Goal: Feedback & Contribution: Contribute content

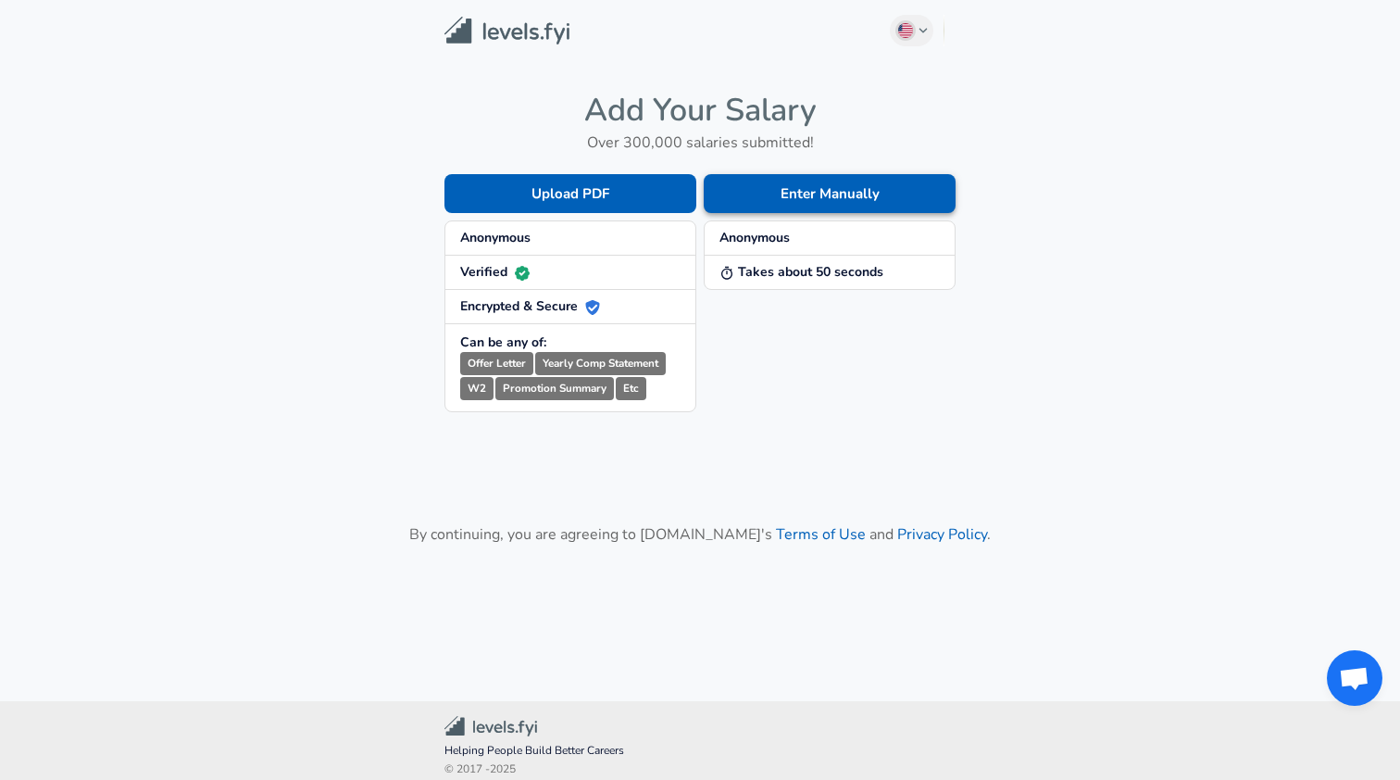
click at [783, 194] on button "Enter Manually" at bounding box center [830, 193] width 252 height 39
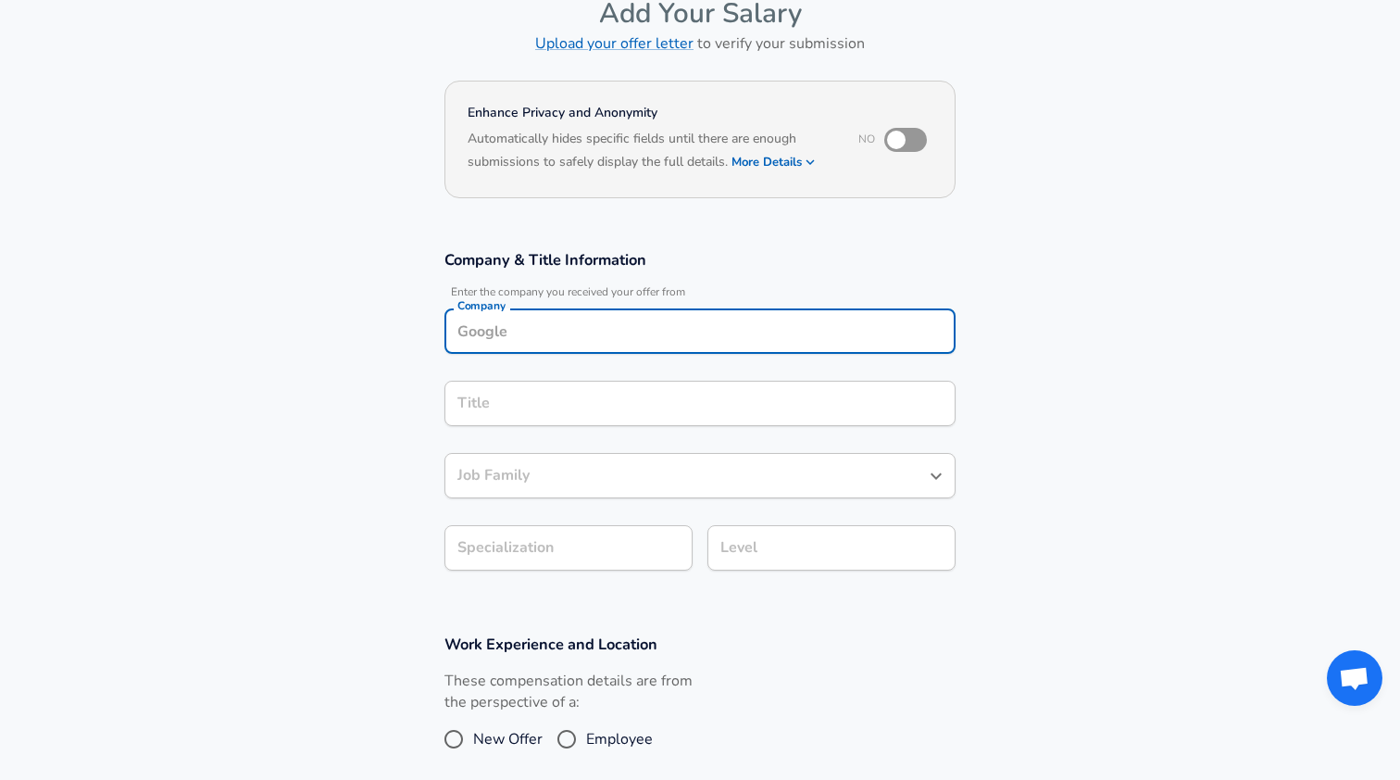
scroll to position [120, 0]
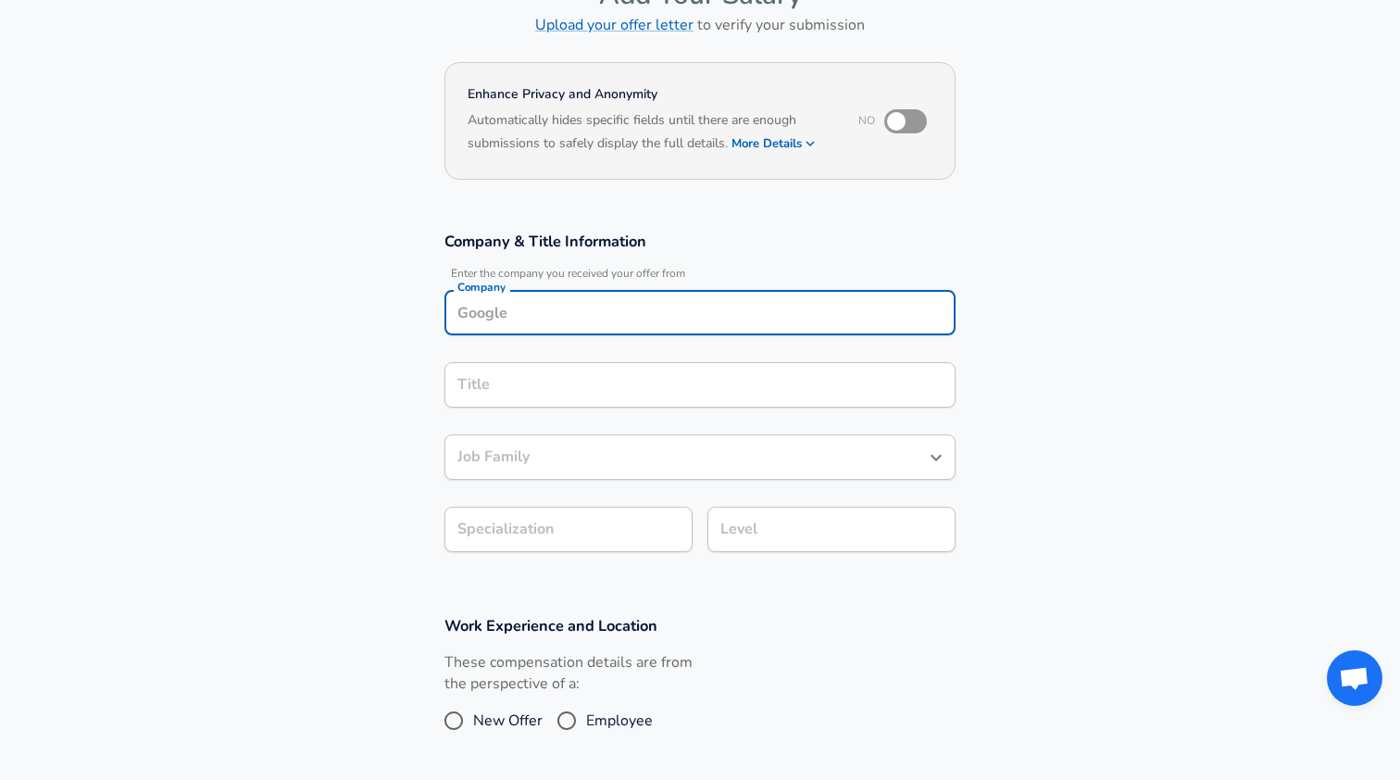
click at [659, 319] on input "Company" at bounding box center [700, 312] width 495 height 29
type input "S"
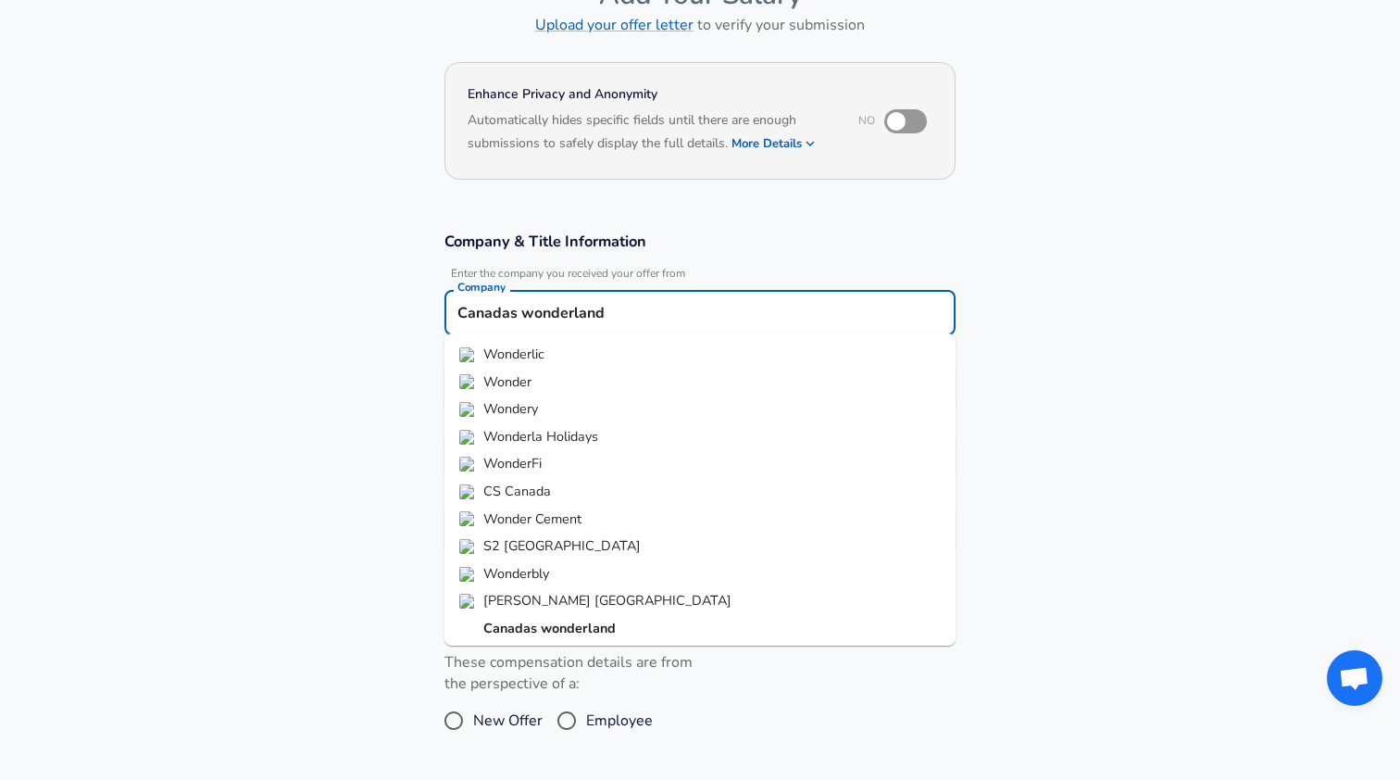
click at [544, 619] on strong "wonderland" at bounding box center [578, 628] width 75 height 19
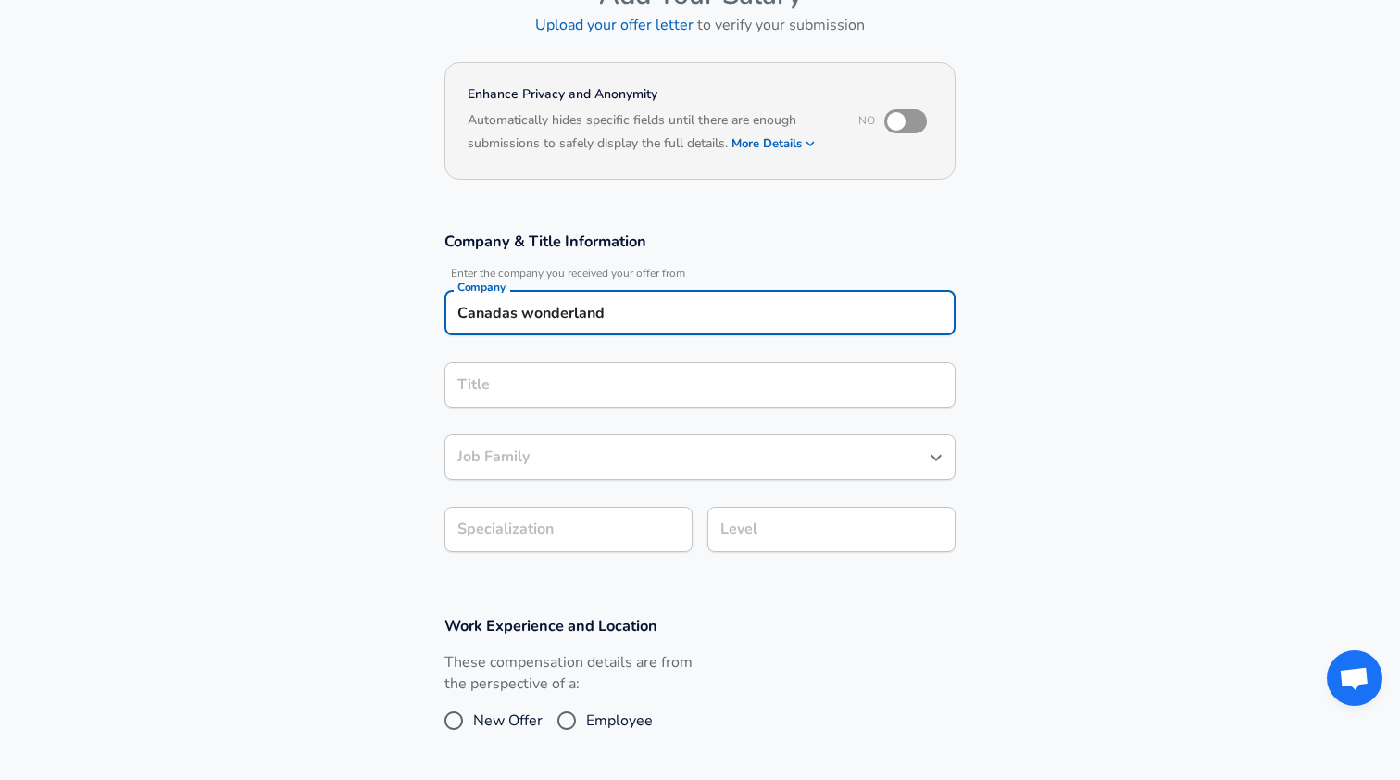
type input "Canadas wonderland"
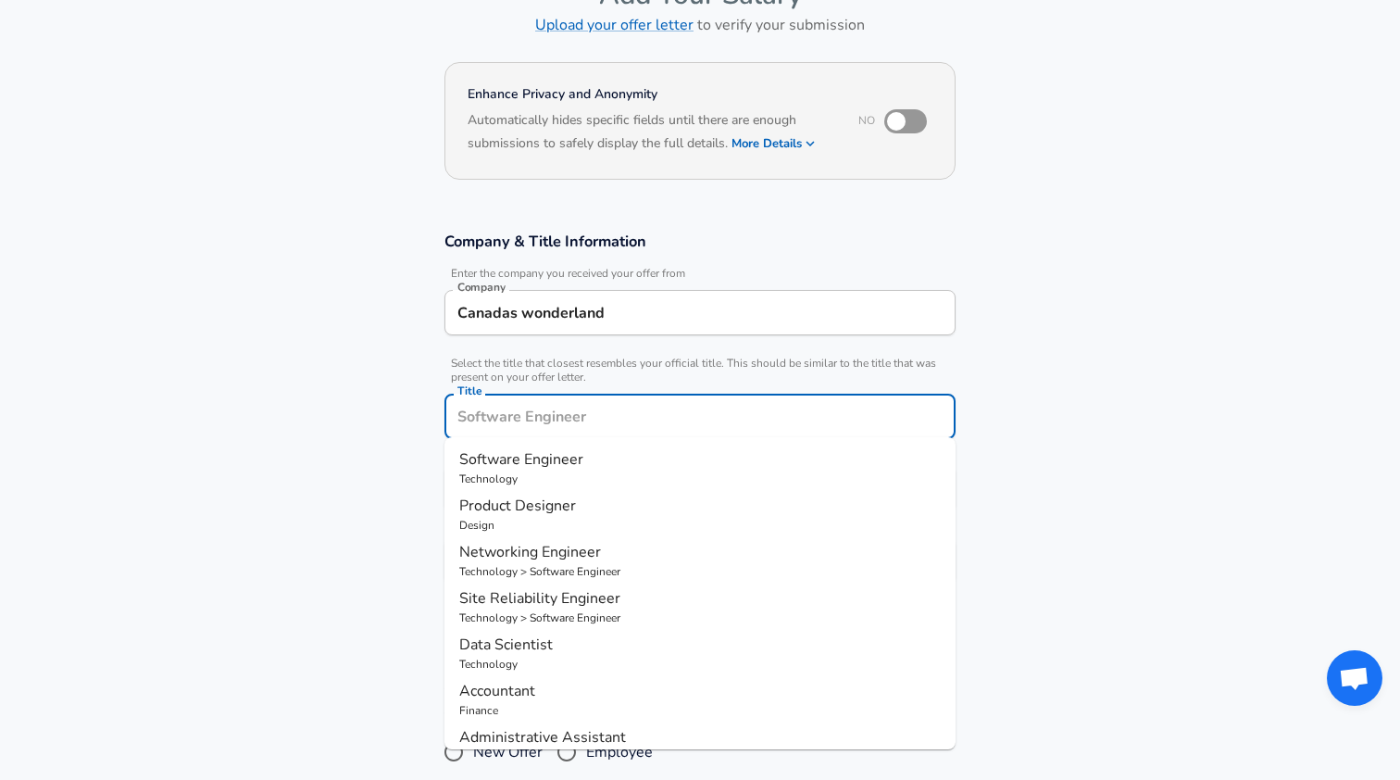
click at [565, 402] on input "Title" at bounding box center [700, 416] width 495 height 29
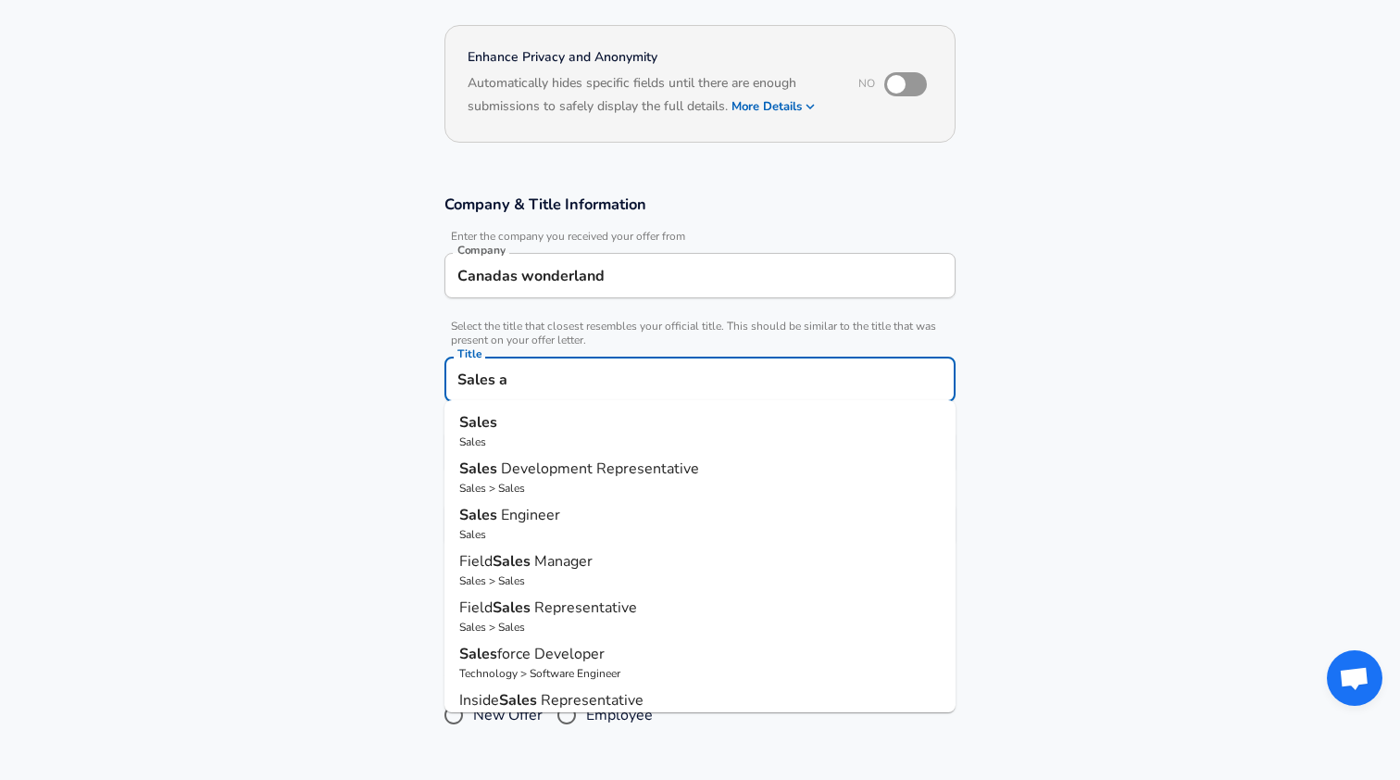
type input "Sales as"
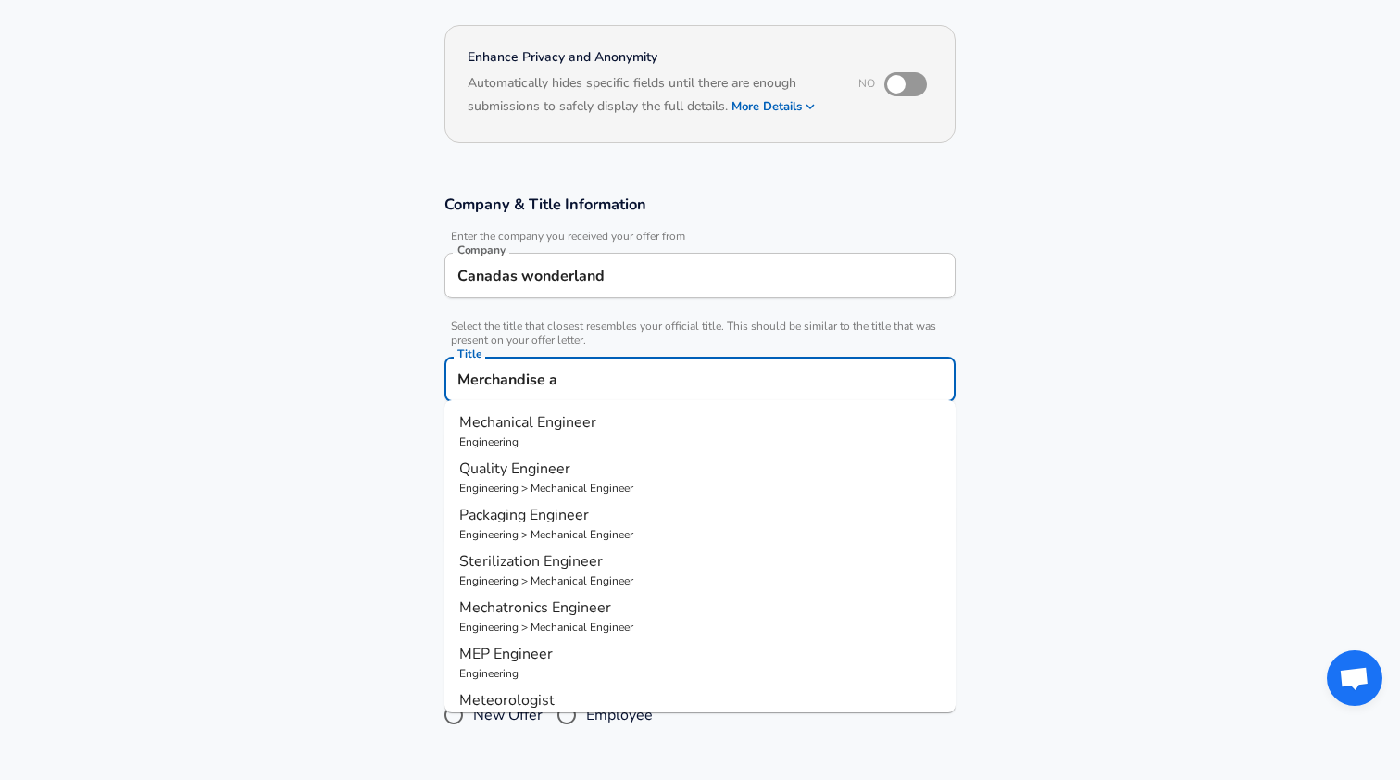
type input "Merchandise as"
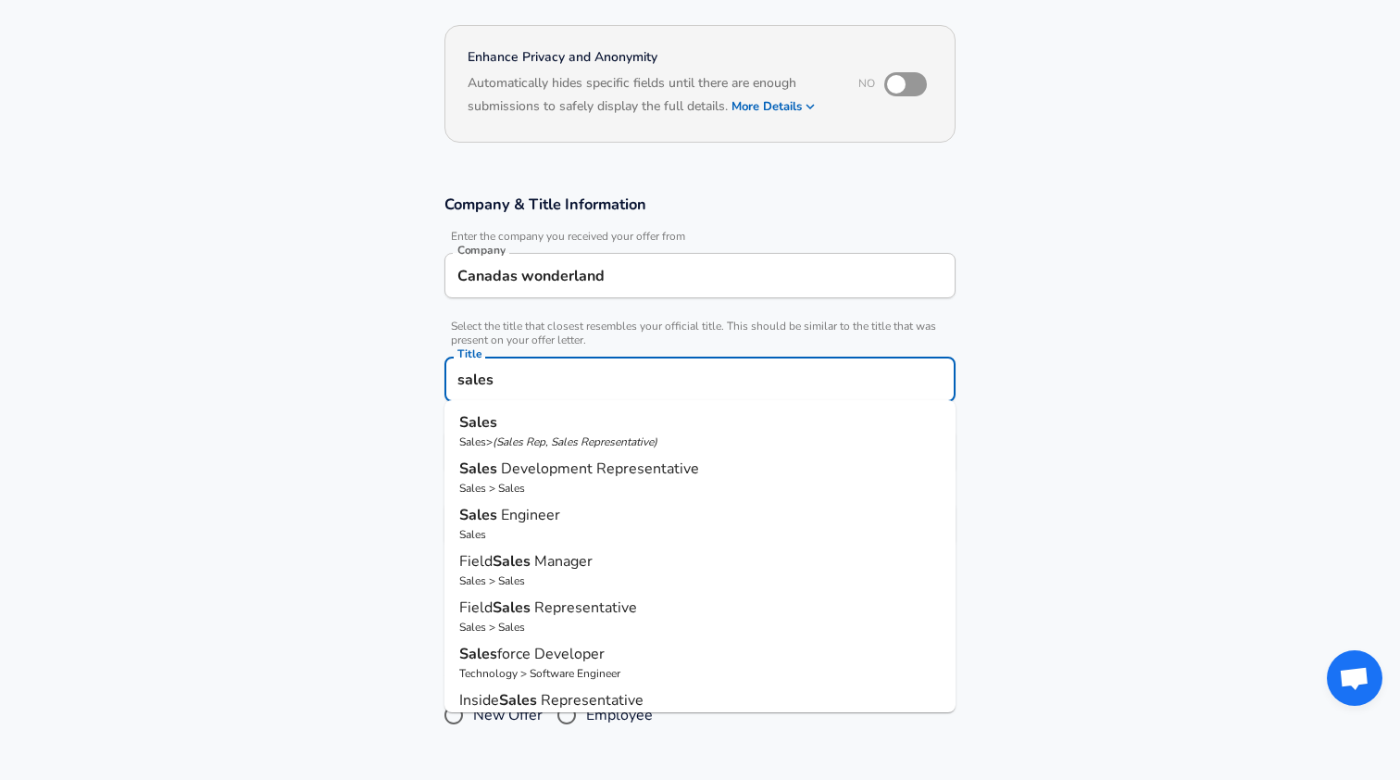
click at [629, 423] on p "Sales" at bounding box center [700, 422] width 482 height 22
type input "Sales"
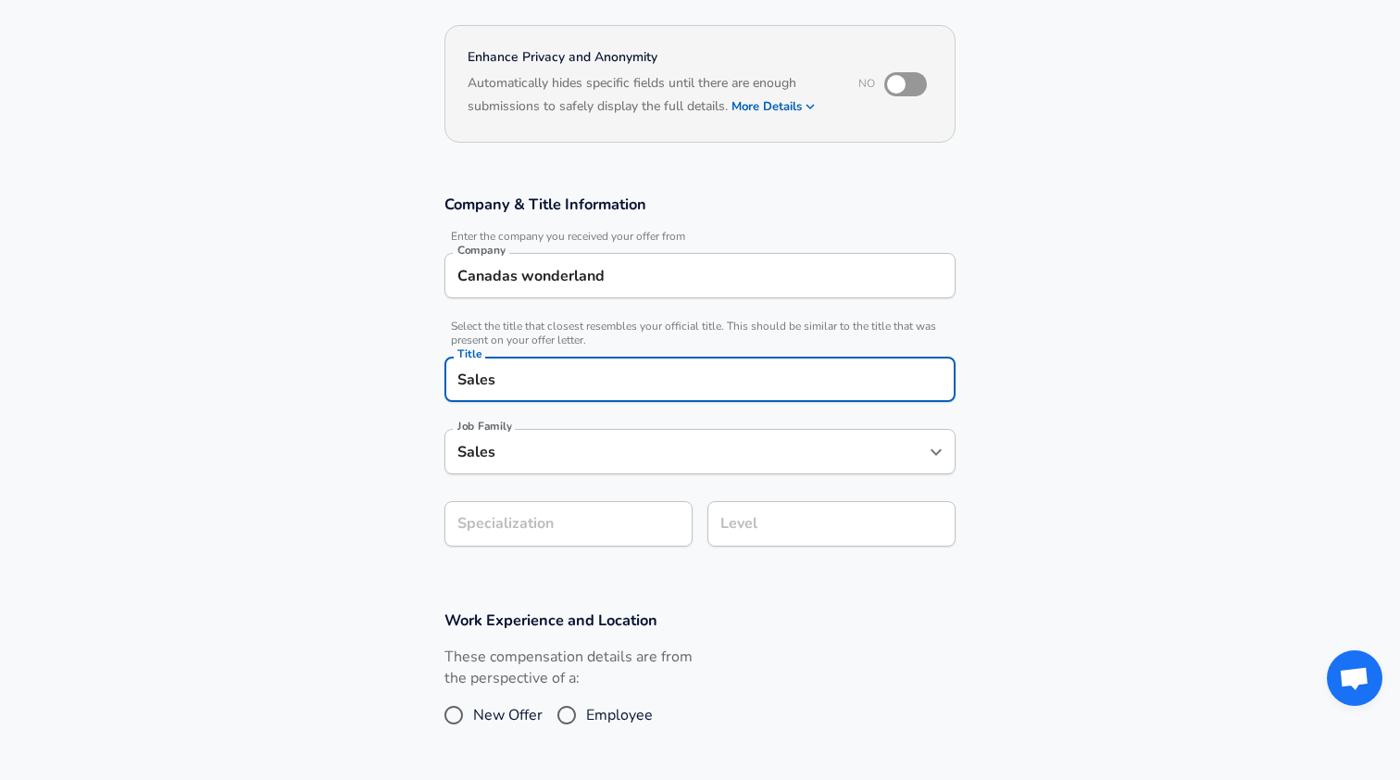
type input "Sales"
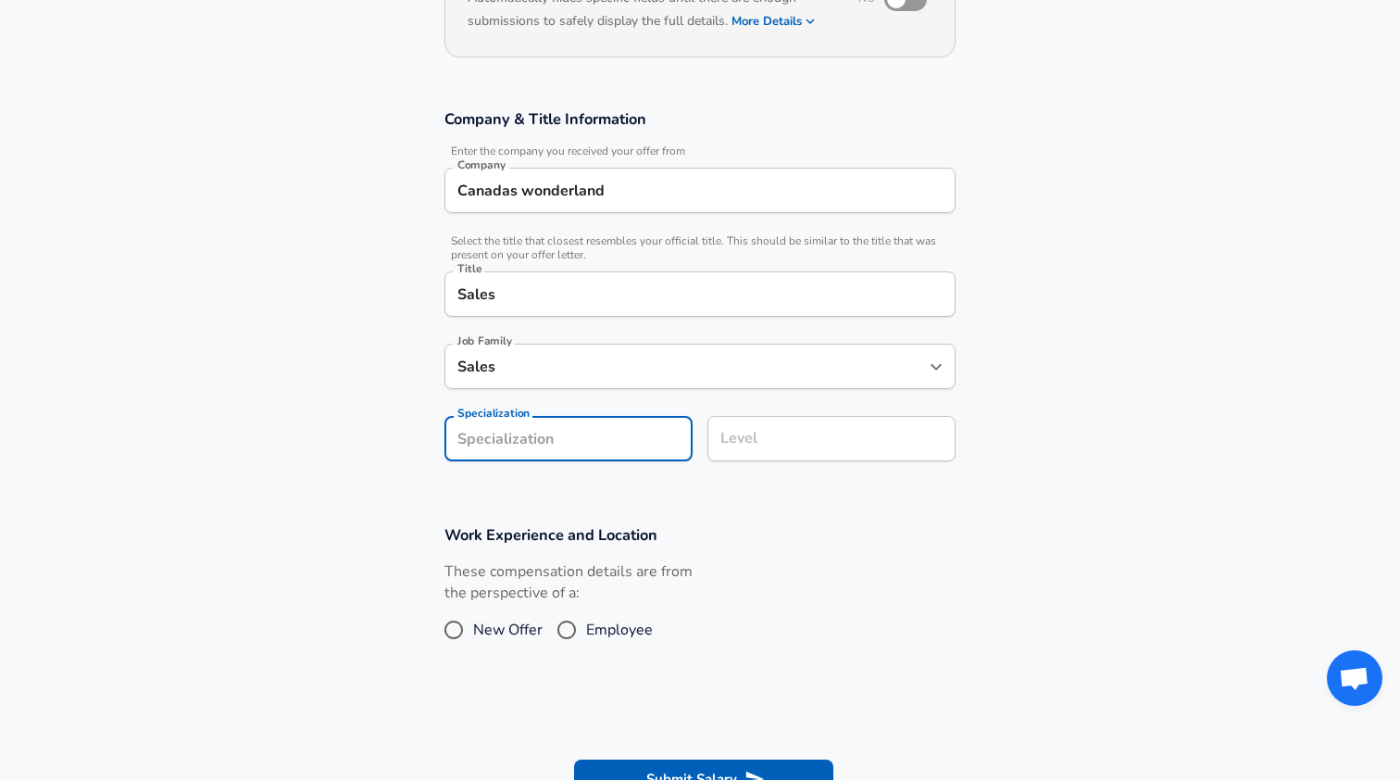
click at [609, 498] on section "Company & Title Information Enter the company you received your offer from Comp…" at bounding box center [700, 295] width 1400 height 416
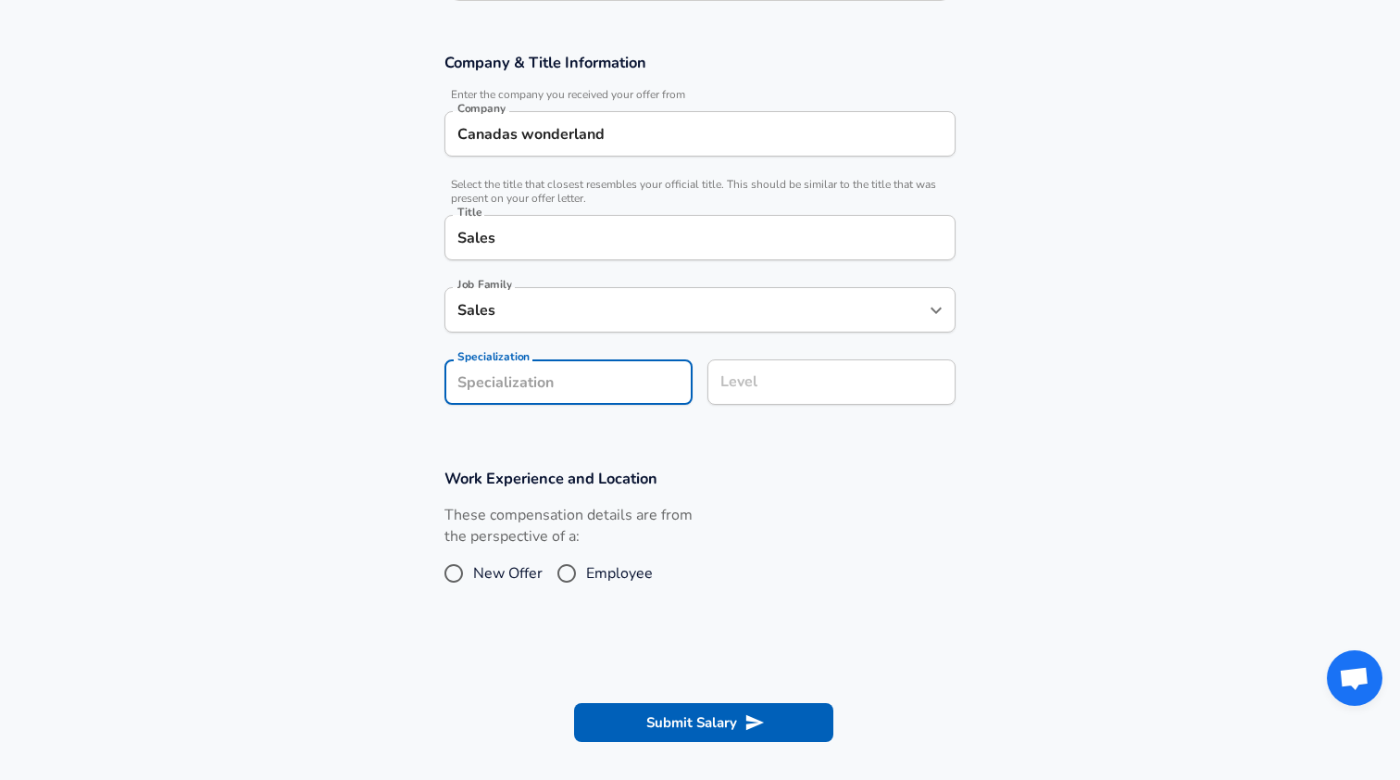
click at [775, 389] on input "Level" at bounding box center [832, 382] width 232 height 29
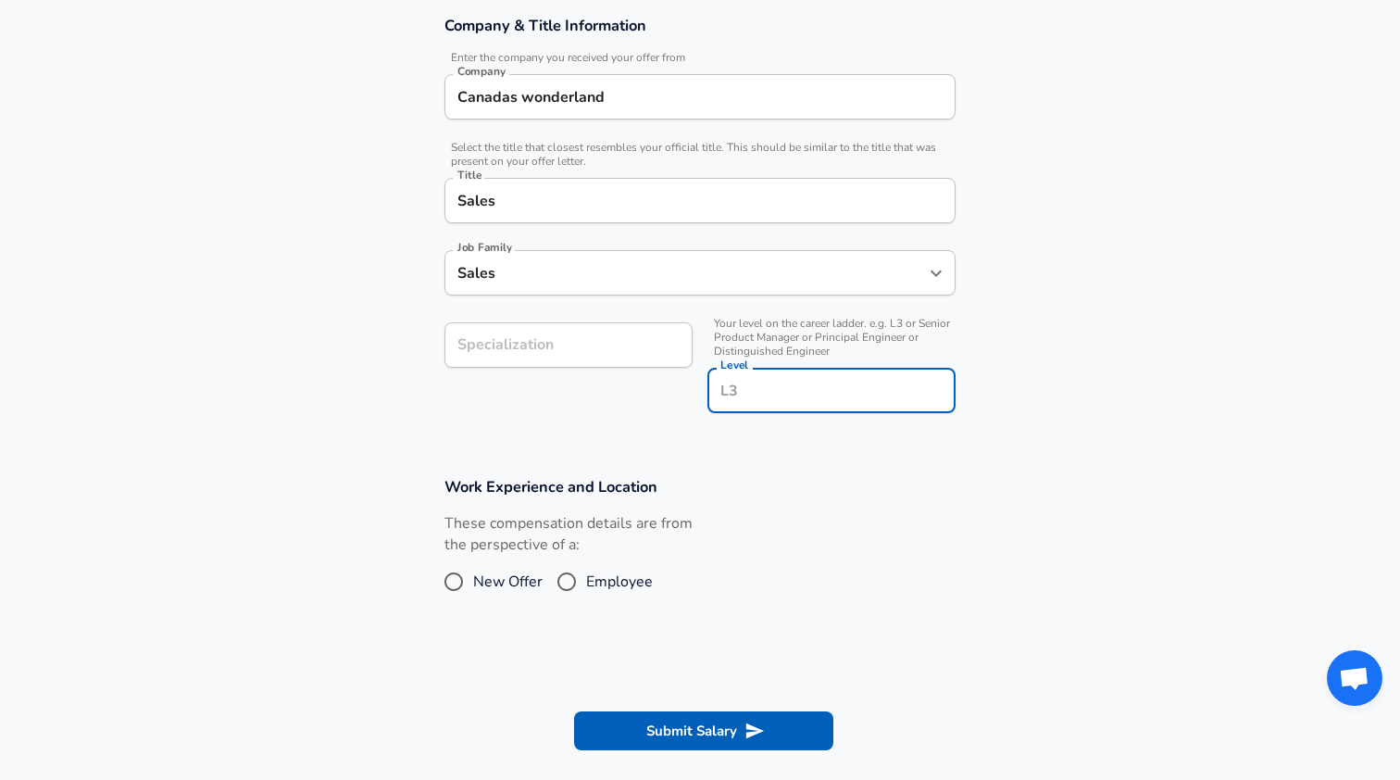
click at [756, 433] on section "Company & Title Information Enter the company you received your offer from Comp…" at bounding box center [700, 224] width 1400 height 461
click at [763, 410] on div "Level" at bounding box center [832, 390] width 248 height 45
type input "1"
click at [756, 444] on section "Company & Title Information Enter the company you received your offer from Comp…" at bounding box center [700, 224] width 1400 height 461
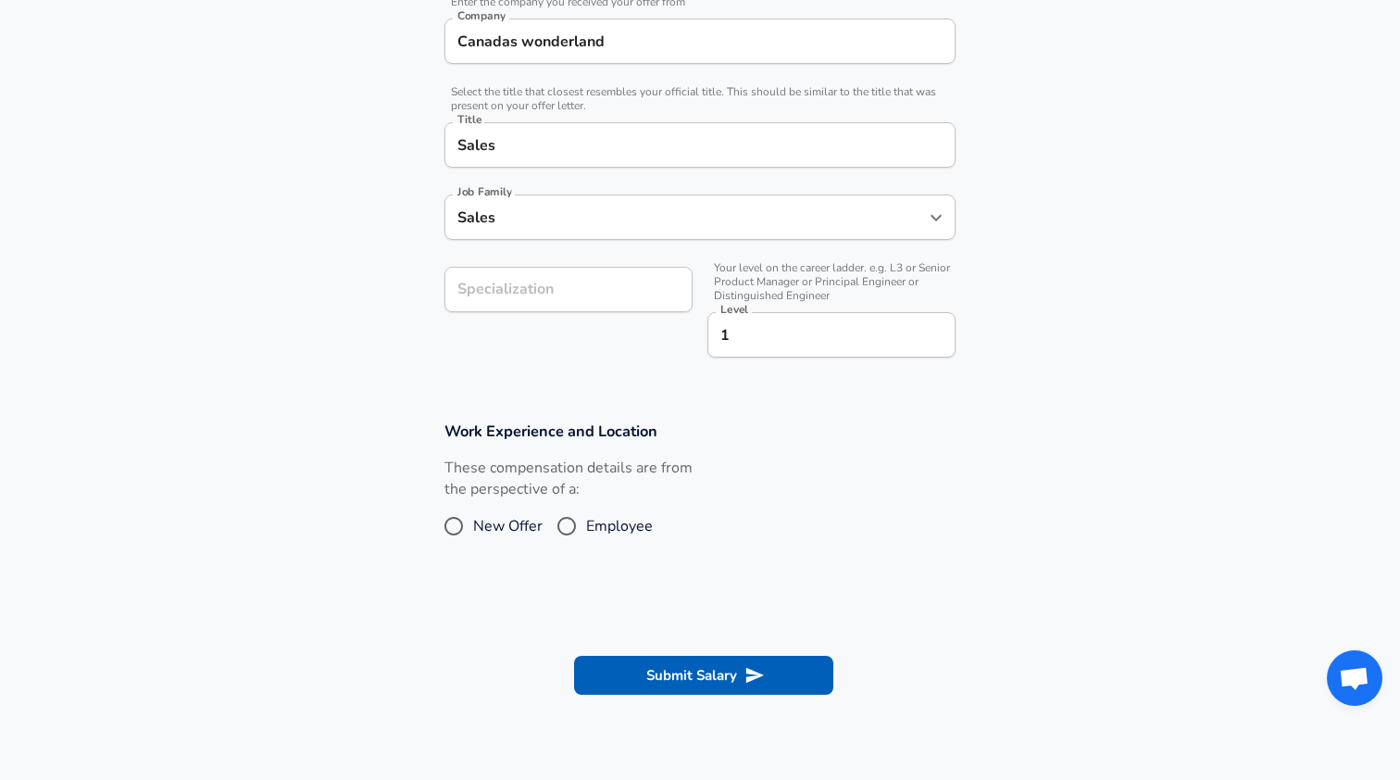
scroll to position [444, 0]
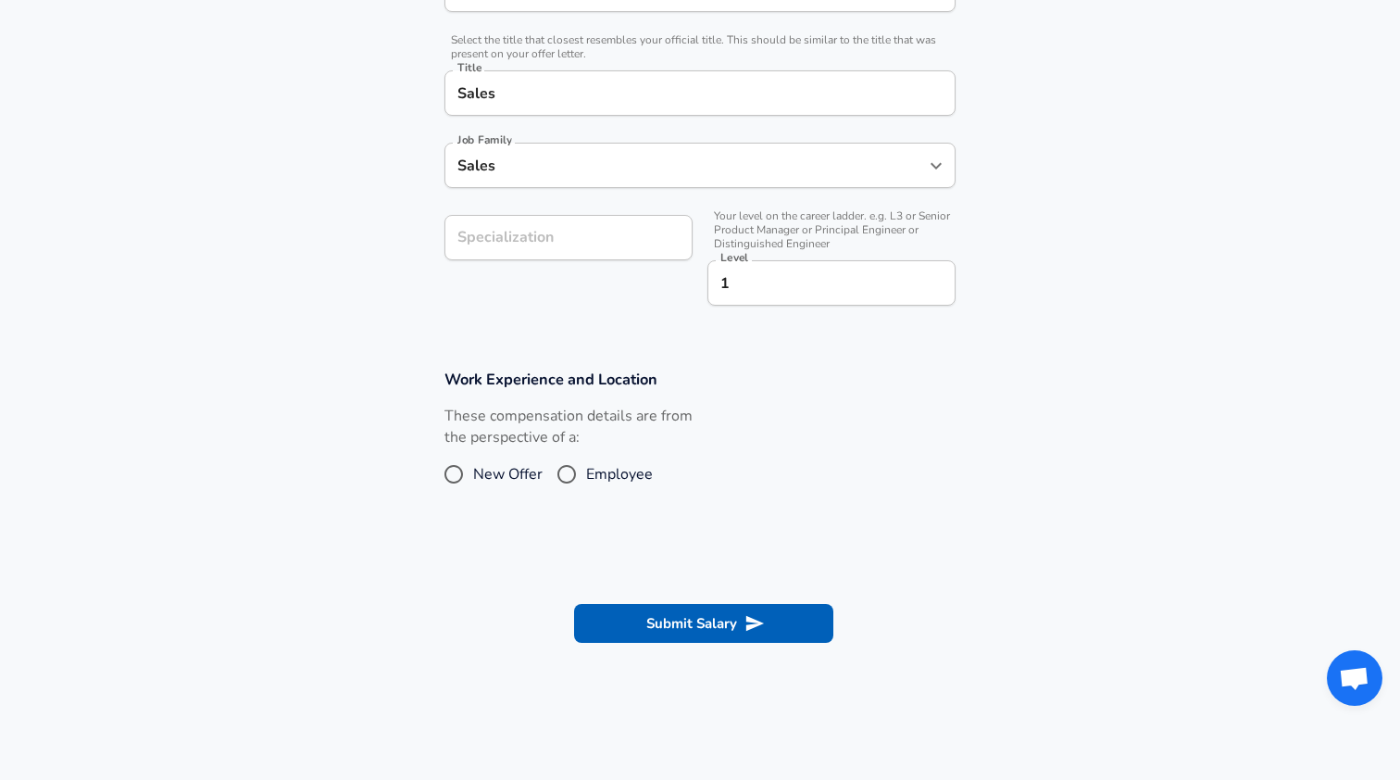
click at [572, 473] on input "Employee" at bounding box center [566, 474] width 39 height 30
radio input "true"
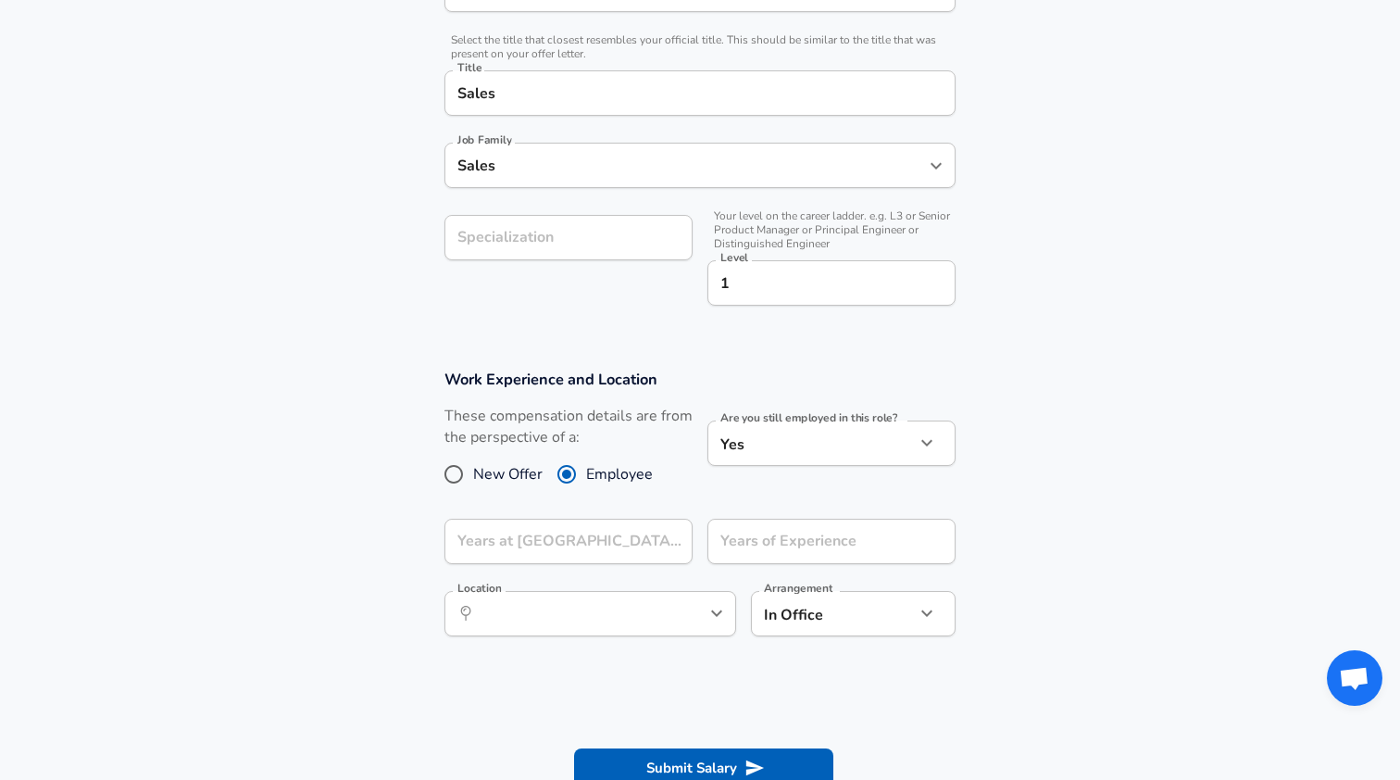
scroll to position [497, 0]
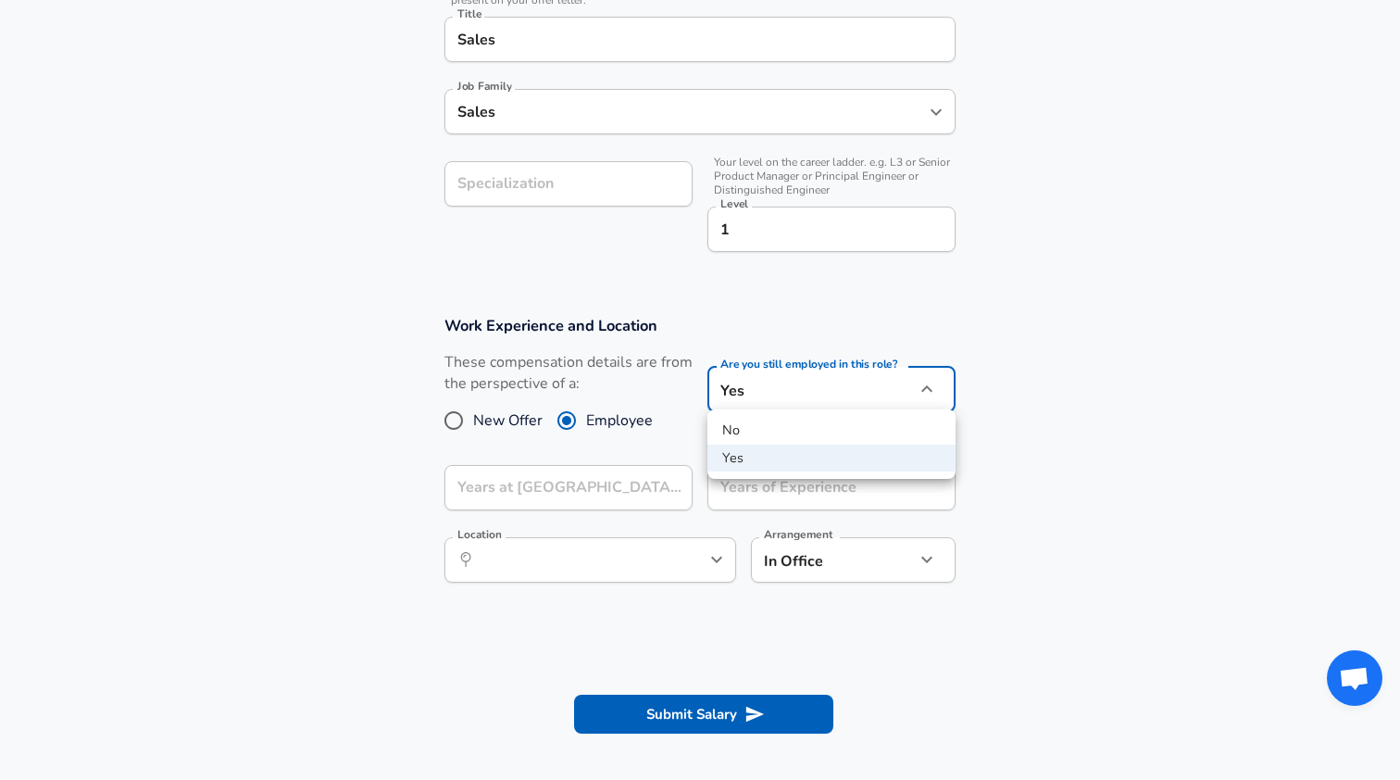
click at [778, 431] on li "No" at bounding box center [832, 431] width 248 height 28
type input "no"
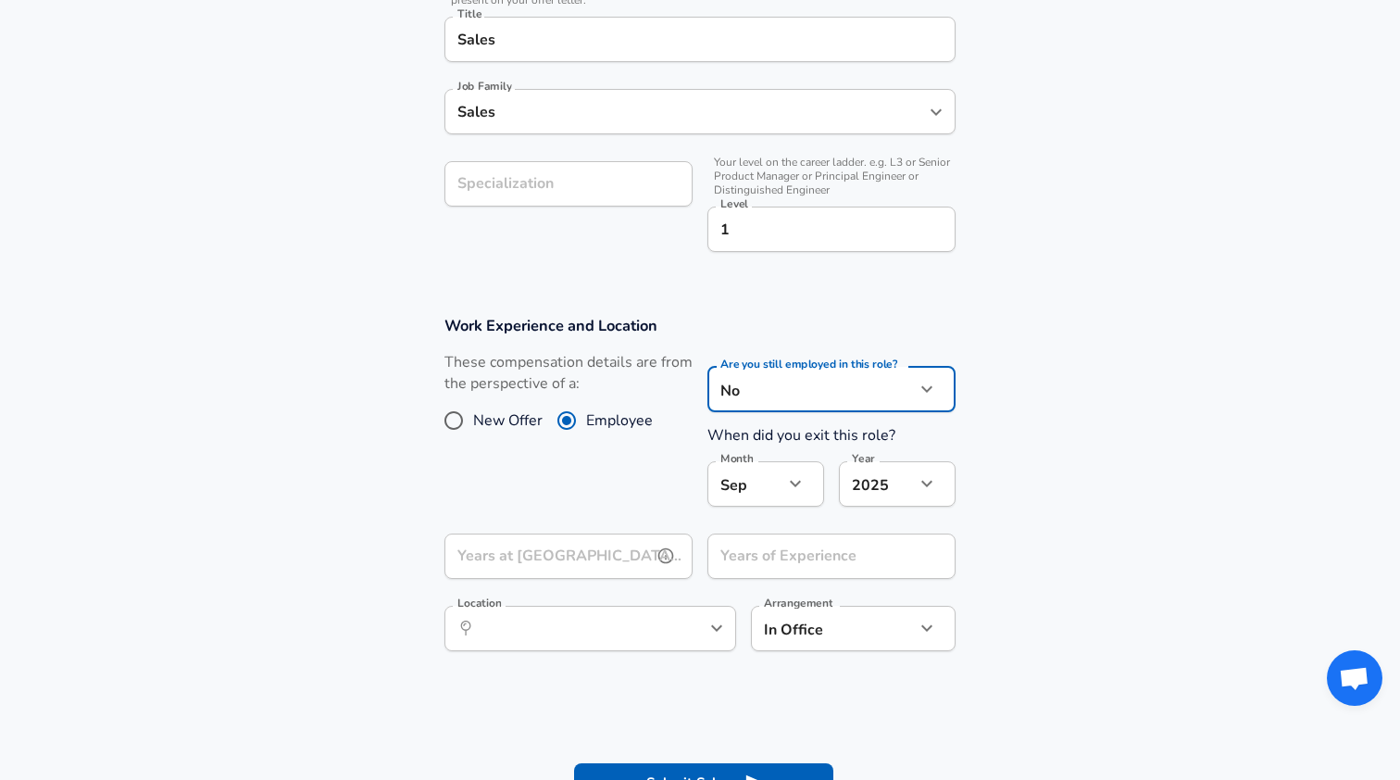
click at [618, 536] on div "Years at [GEOGRAPHIC_DATA] wonderland Years at [GEOGRAPHIC_DATA] wonderland" at bounding box center [569, 558] width 248 height 50
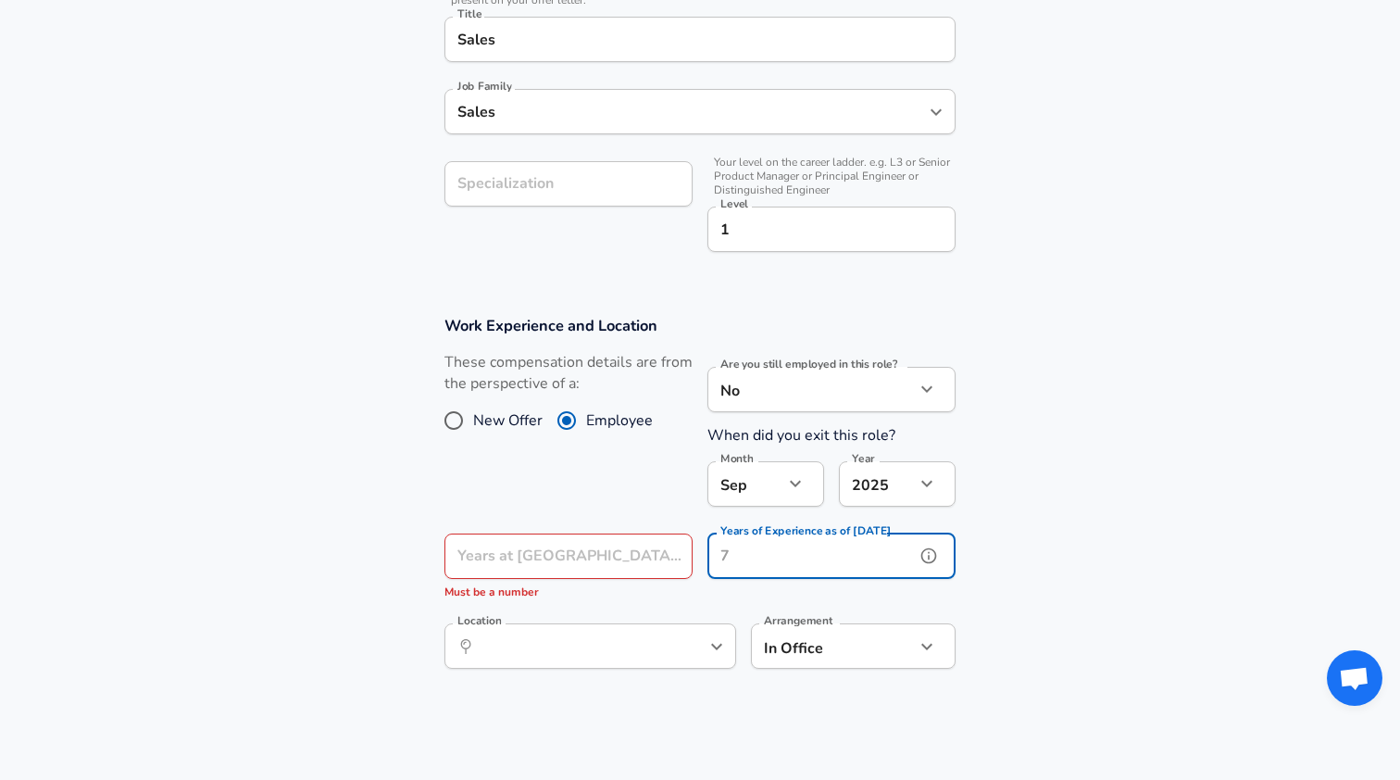
click at [732, 560] on input "Years of Experience as of [DATE]" at bounding box center [811, 555] width 207 height 45
click at [926, 551] on icon "help" at bounding box center [929, 555] width 19 height 19
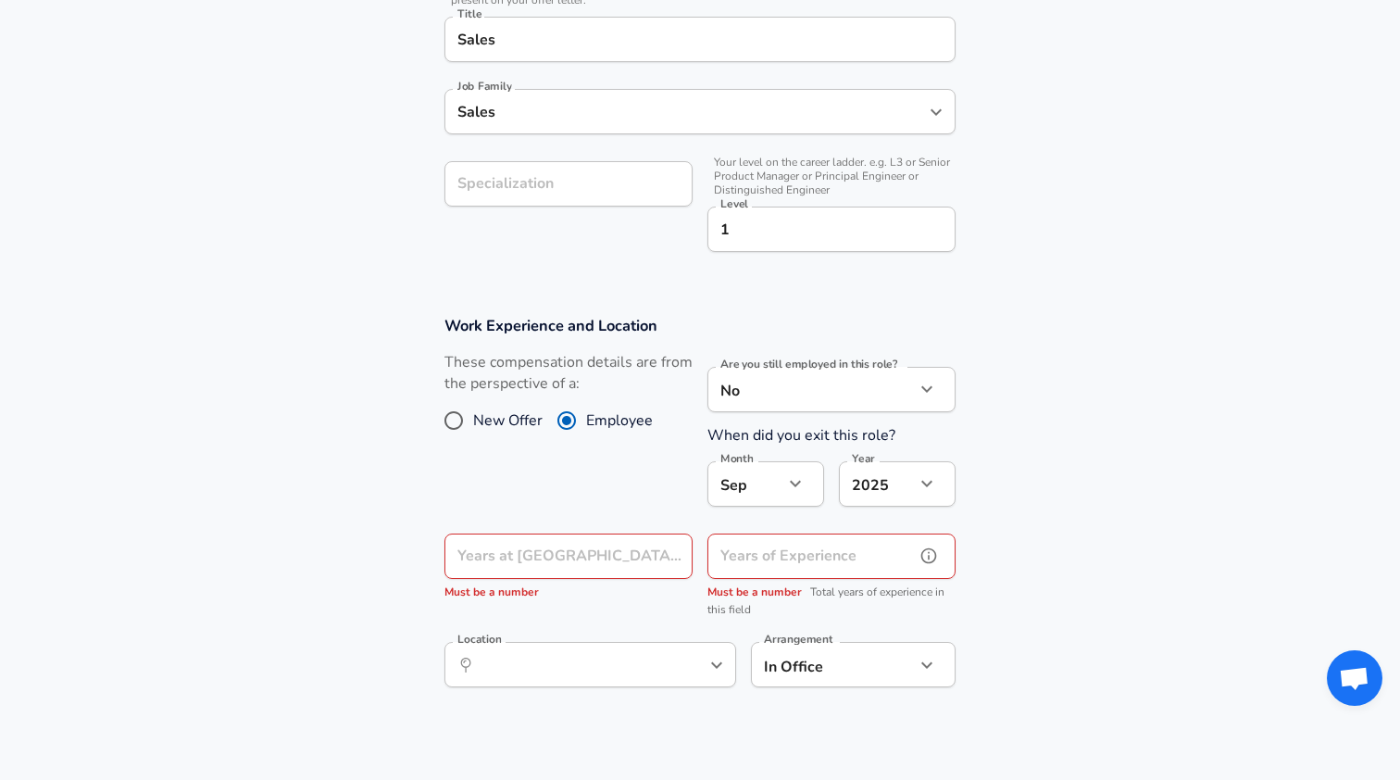
click at [926, 551] on icon "help" at bounding box center [929, 555] width 19 height 19
click at [558, 556] on input "Years at [GEOGRAPHIC_DATA] wonderland" at bounding box center [548, 555] width 207 height 45
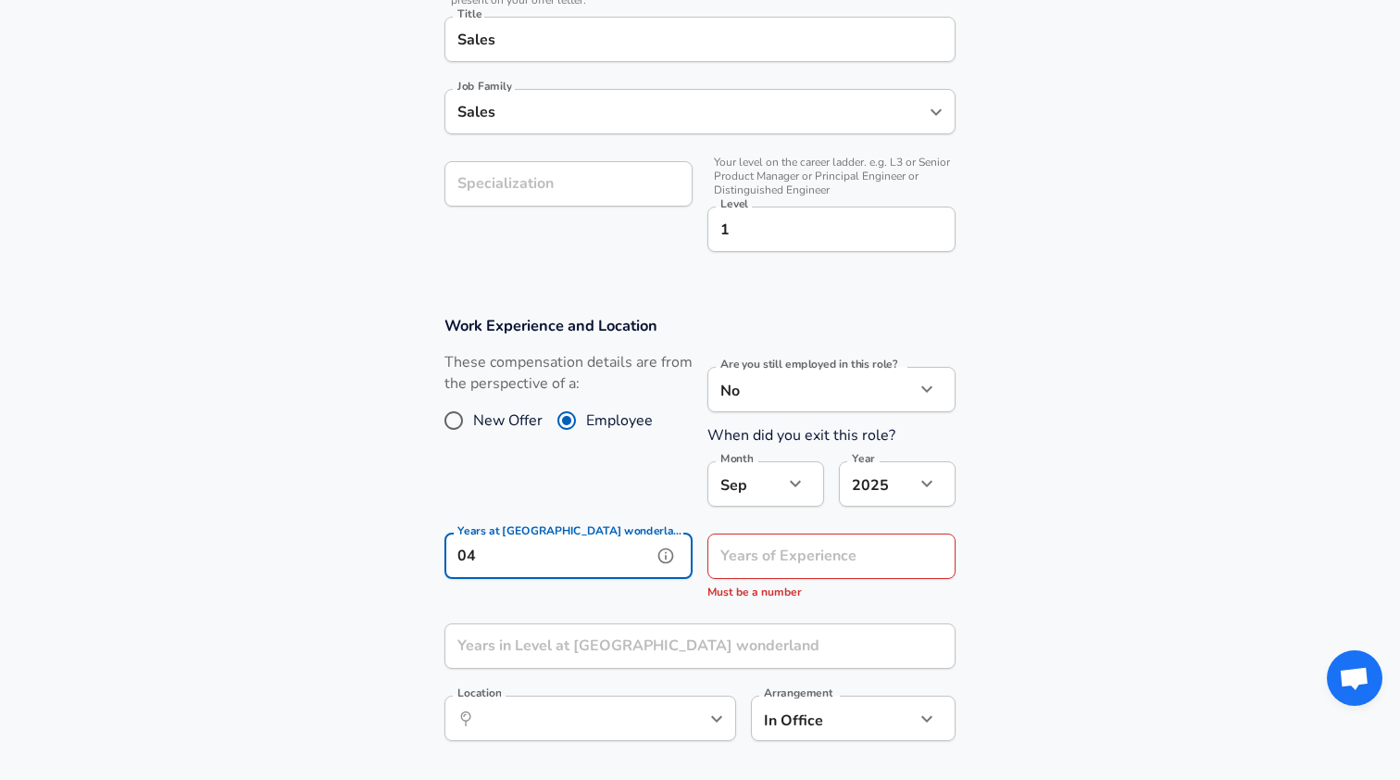
type input "0"
type input "0.4"
type input "1"
click at [830, 554] on input "Years of Experience" at bounding box center [811, 555] width 207 height 45
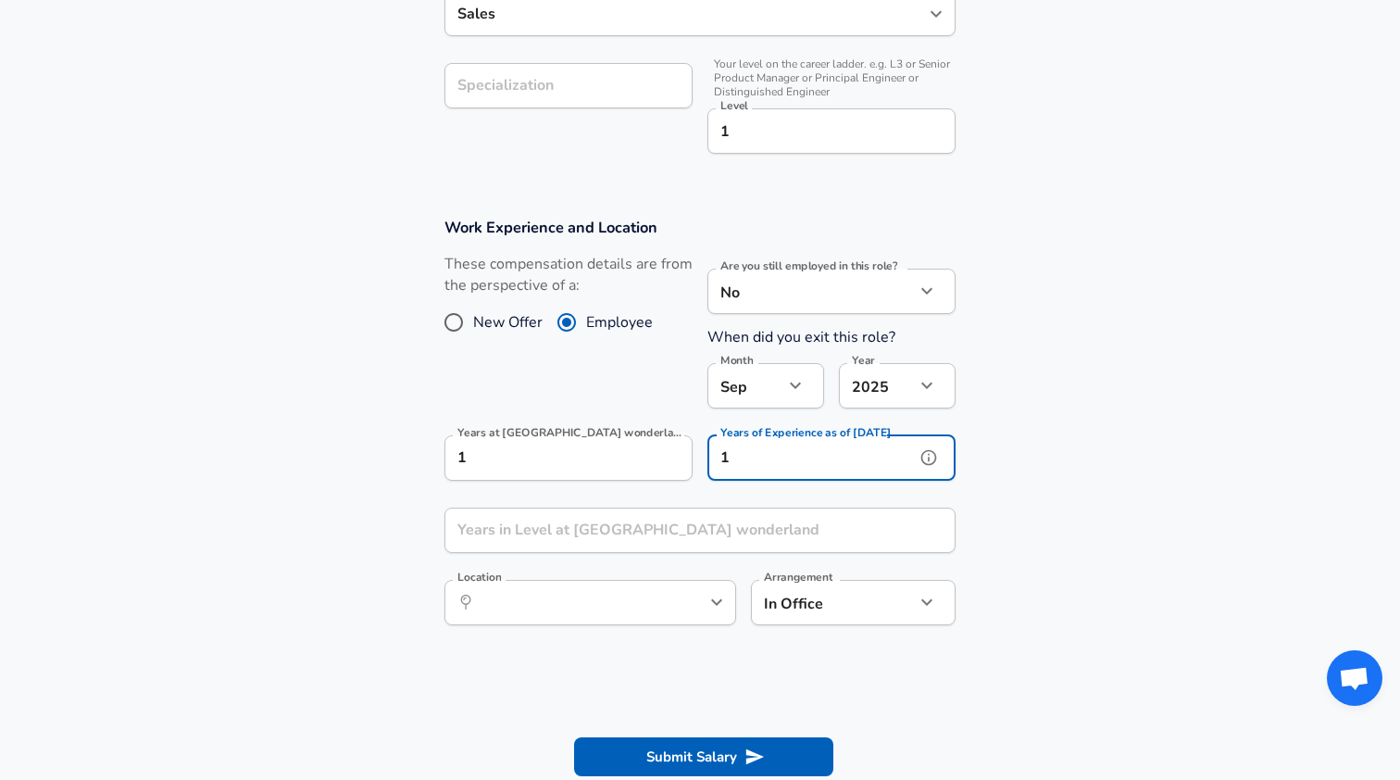
scroll to position [600, 0]
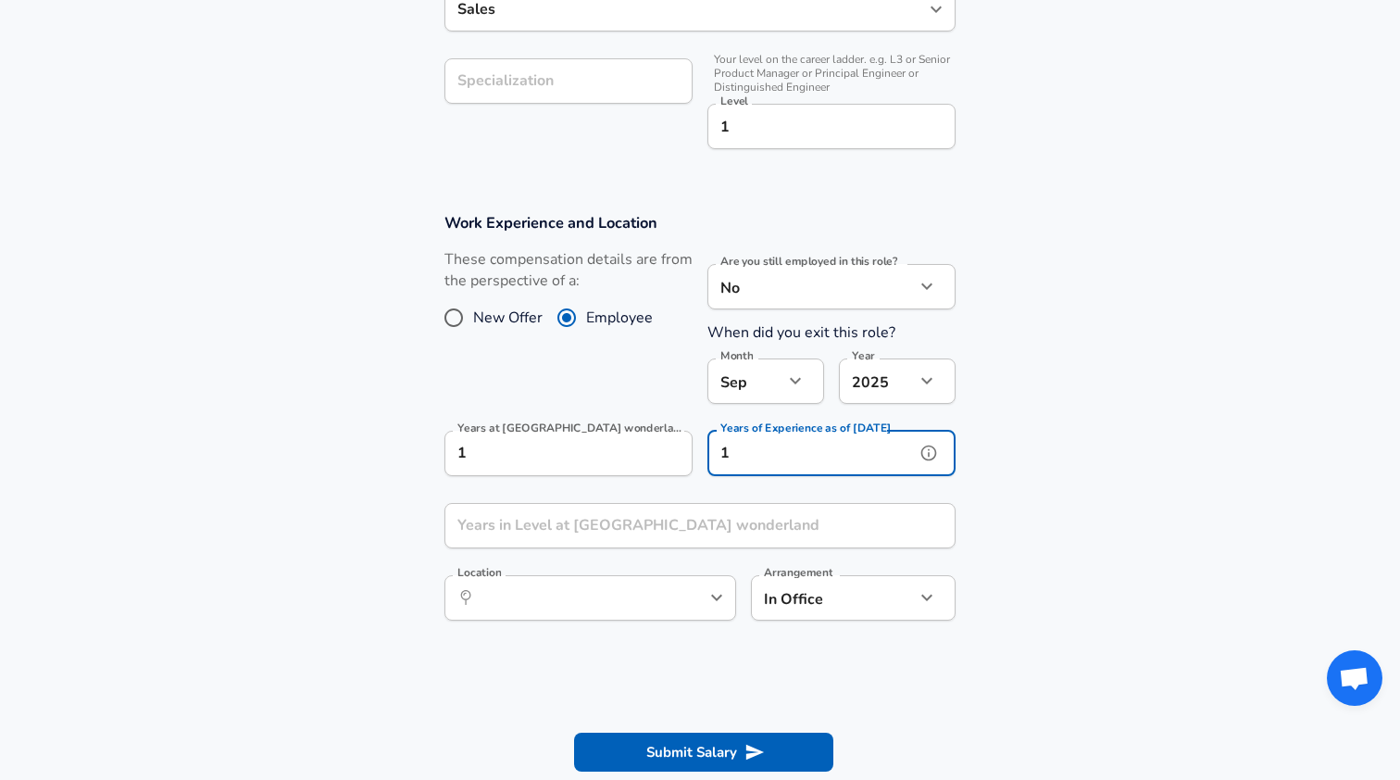
type input "1"
click at [809, 533] on input "Years in Level at [GEOGRAPHIC_DATA] wonderland" at bounding box center [680, 525] width 470 height 45
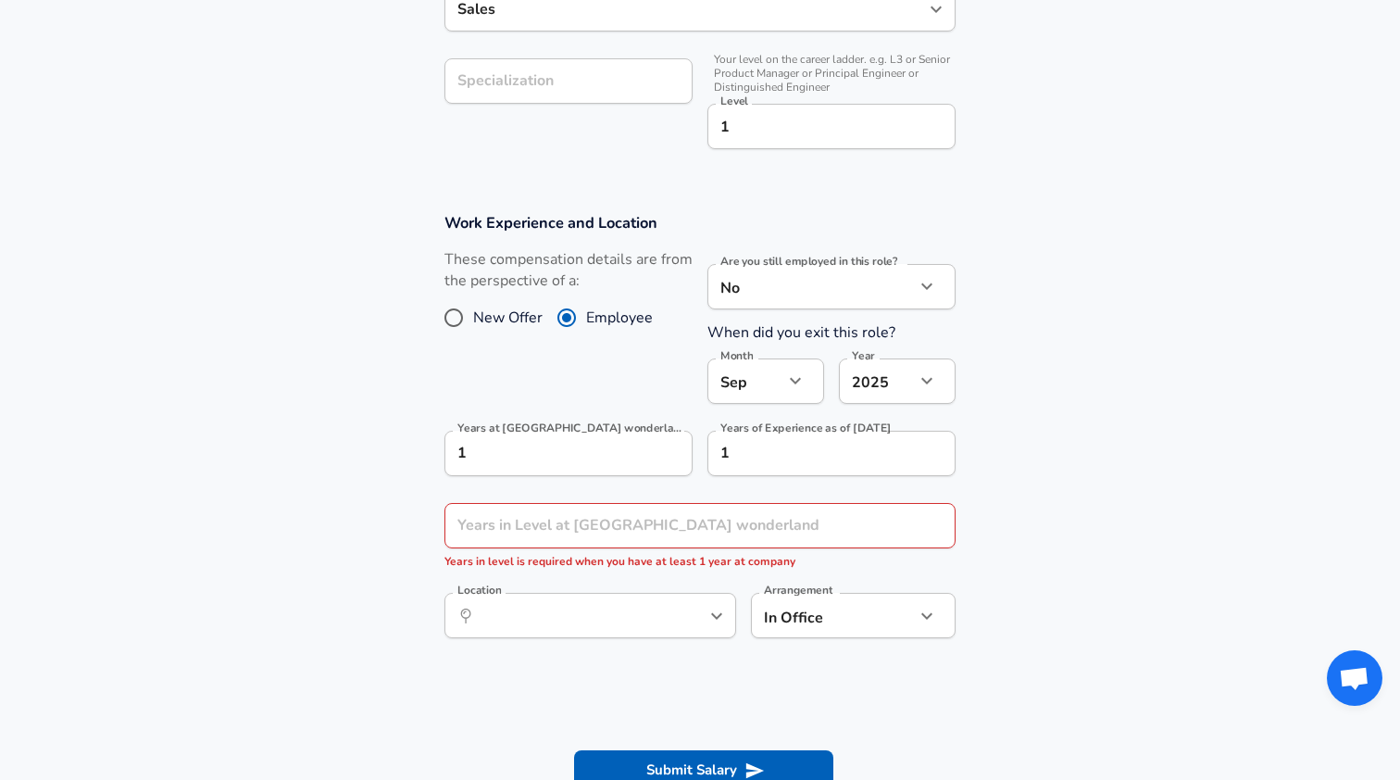
click at [1110, 517] on section "Work Experience and Location These compensation details are from the perspectiv…" at bounding box center [700, 435] width 1400 height 489
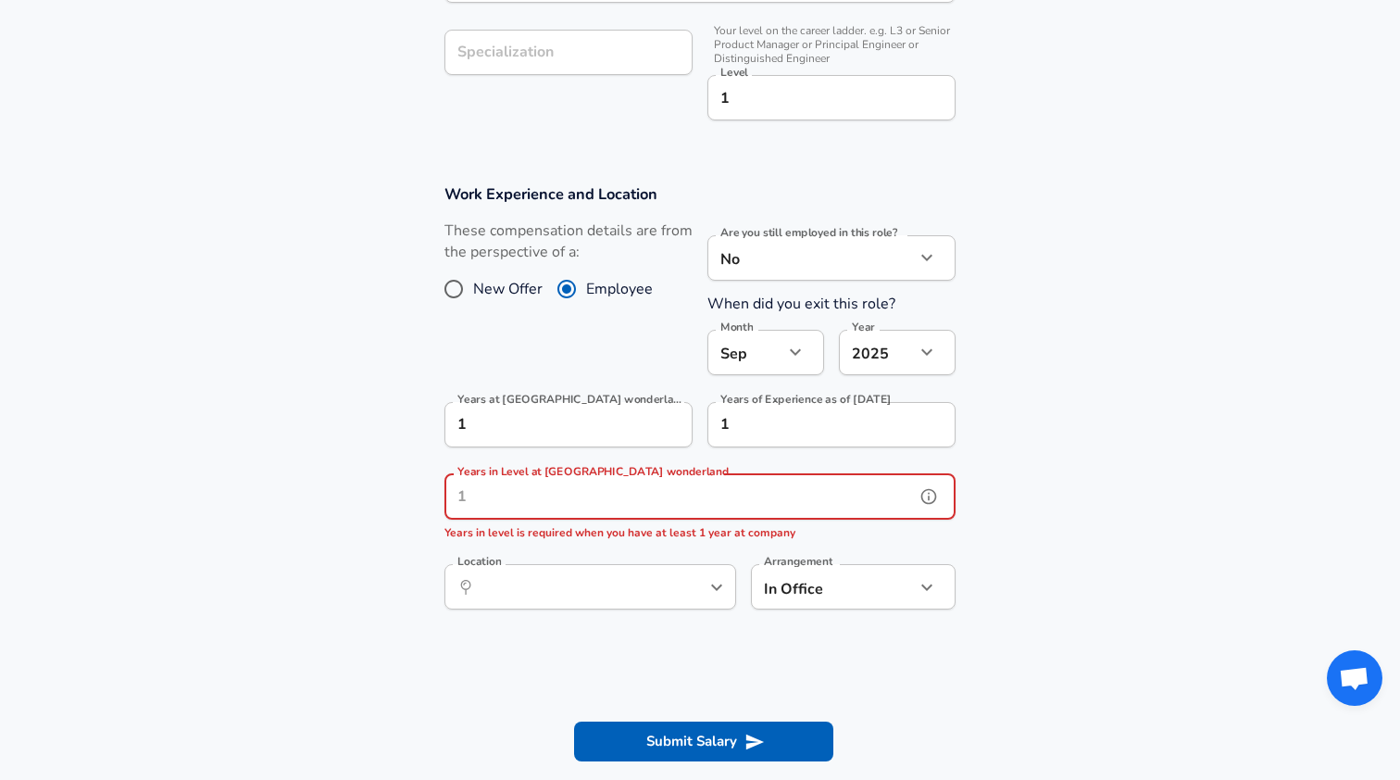
click at [907, 479] on input "Years in Level at [GEOGRAPHIC_DATA] wonderland" at bounding box center [680, 496] width 470 height 45
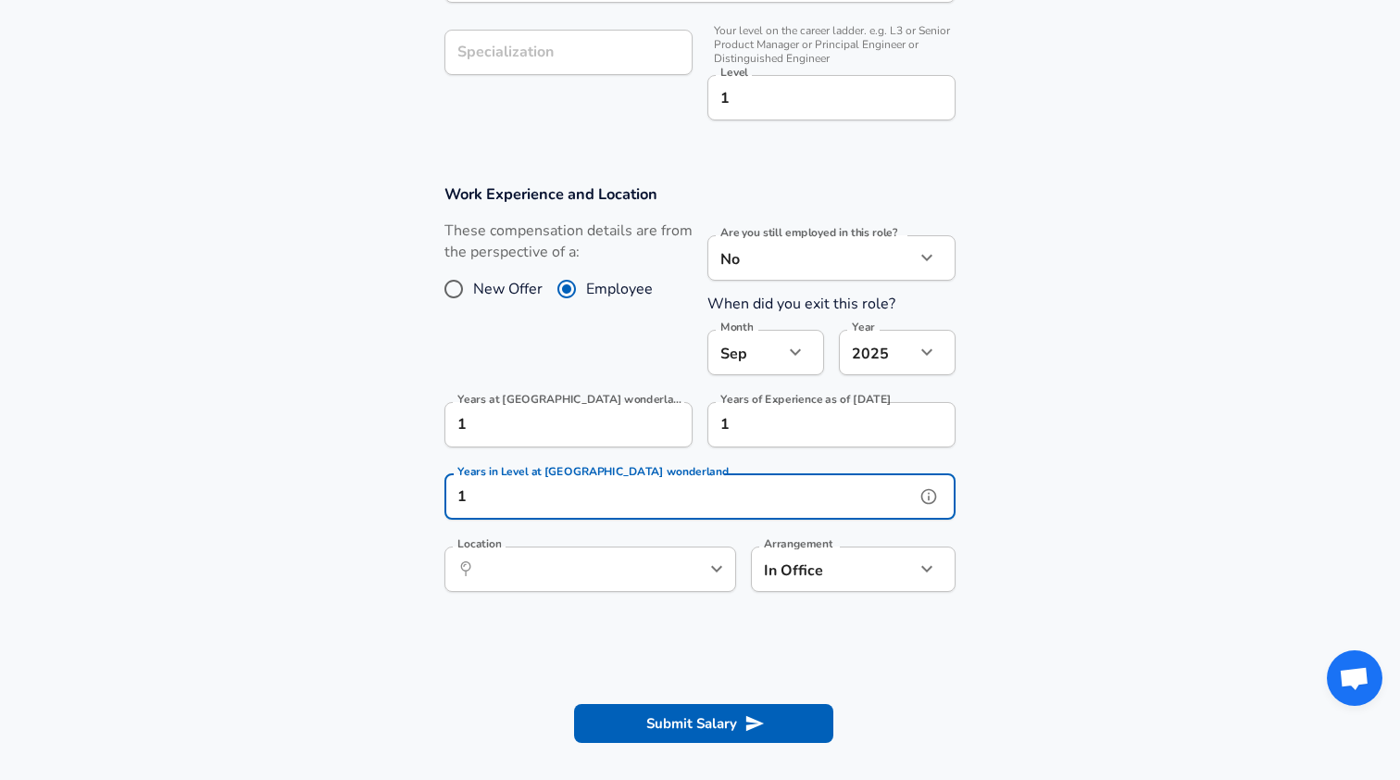
type input "1"
click at [1060, 537] on section "Work Experience and Location These compensation details are from the perspectiv…" at bounding box center [700, 397] width 1400 height 470
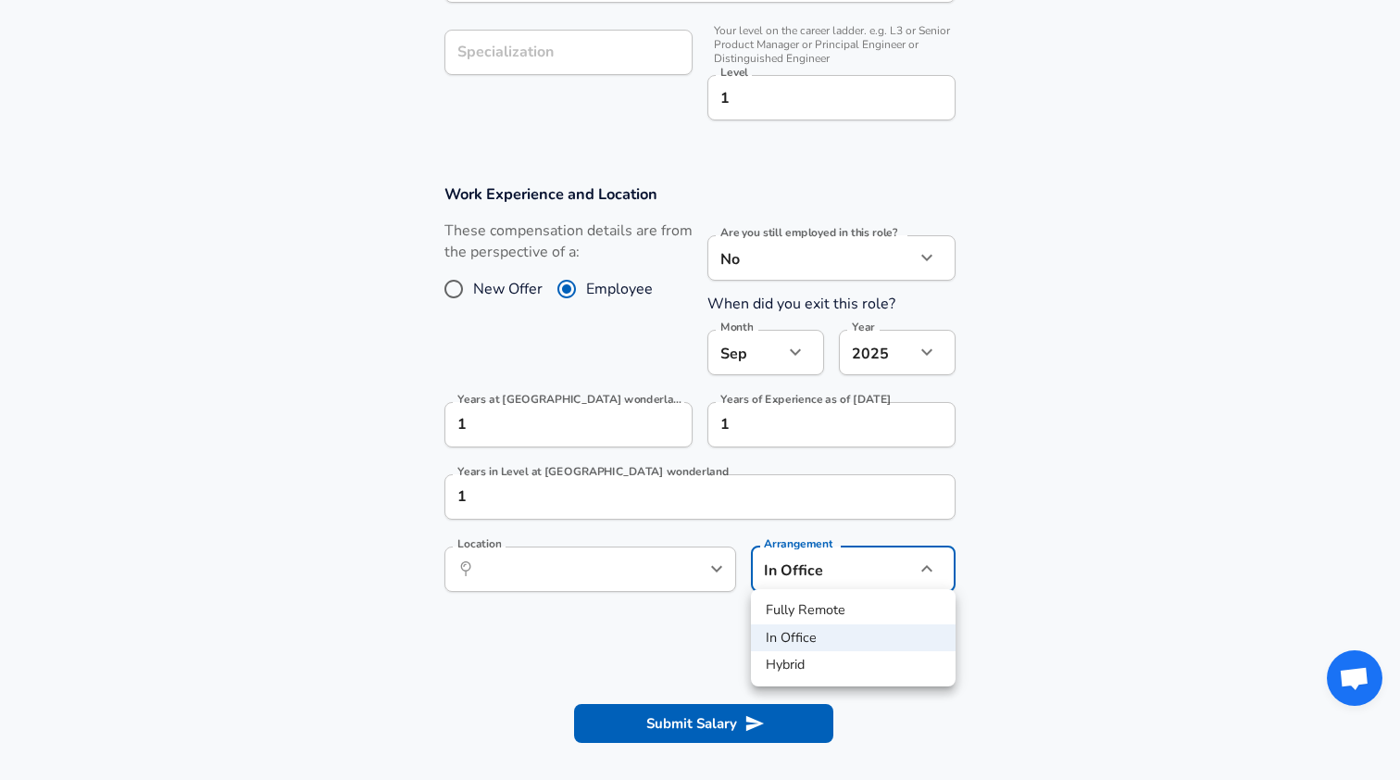
click at [1047, 505] on div at bounding box center [700, 390] width 1400 height 780
click at [640, 575] on input "Location" at bounding box center [570, 569] width 190 height 29
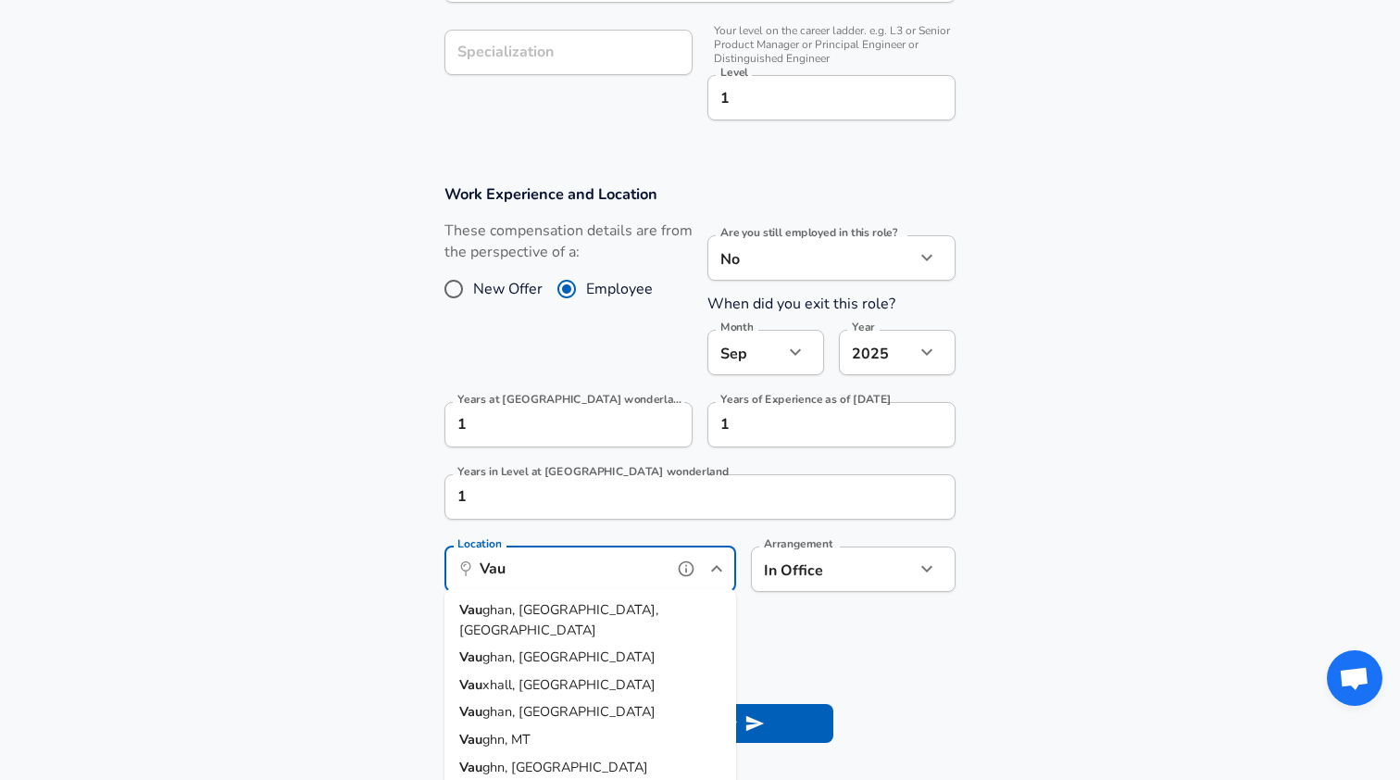
click at [601, 612] on li "Vau ghan, [GEOGRAPHIC_DATA], [GEOGRAPHIC_DATA]" at bounding box center [591, 619] width 292 height 47
type input "[GEOGRAPHIC_DATA], [GEOGRAPHIC_DATA], [GEOGRAPHIC_DATA]"
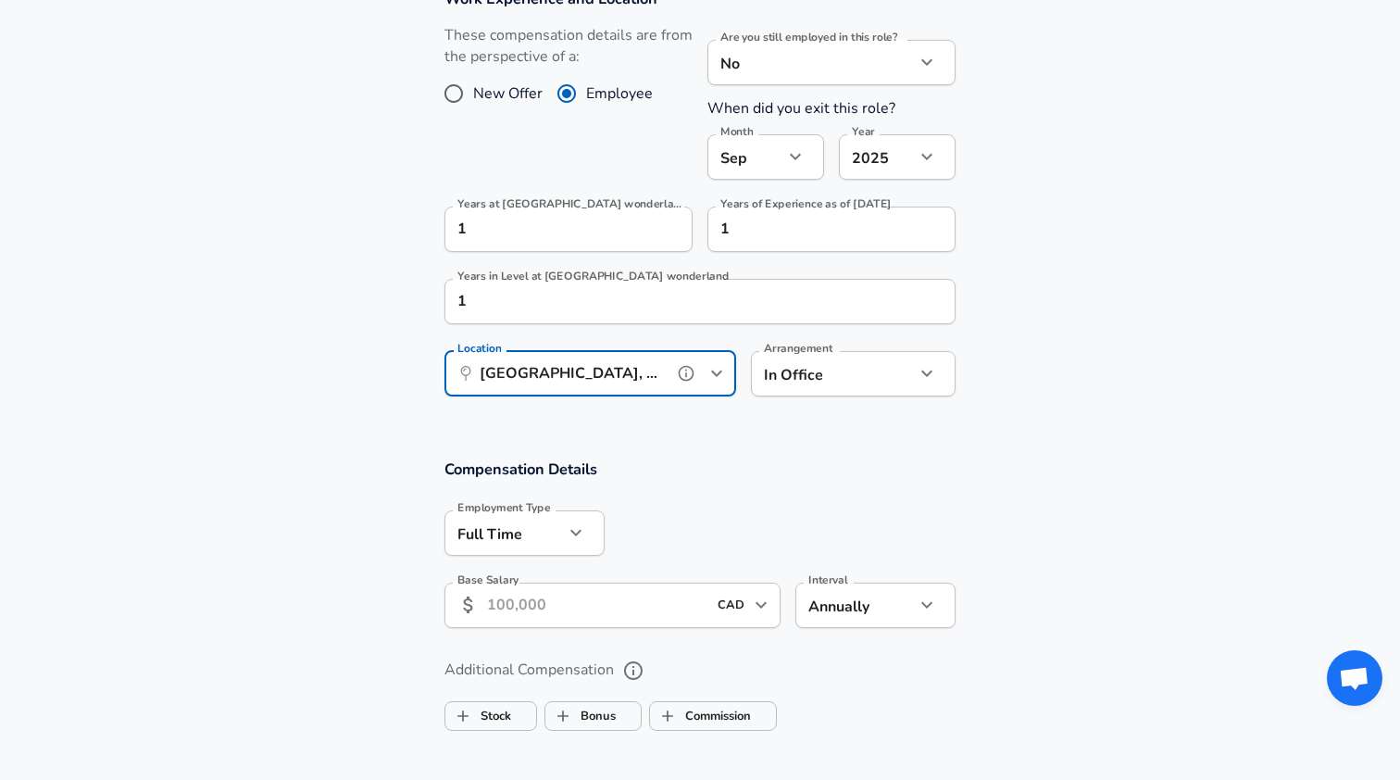
scroll to position [847, 0]
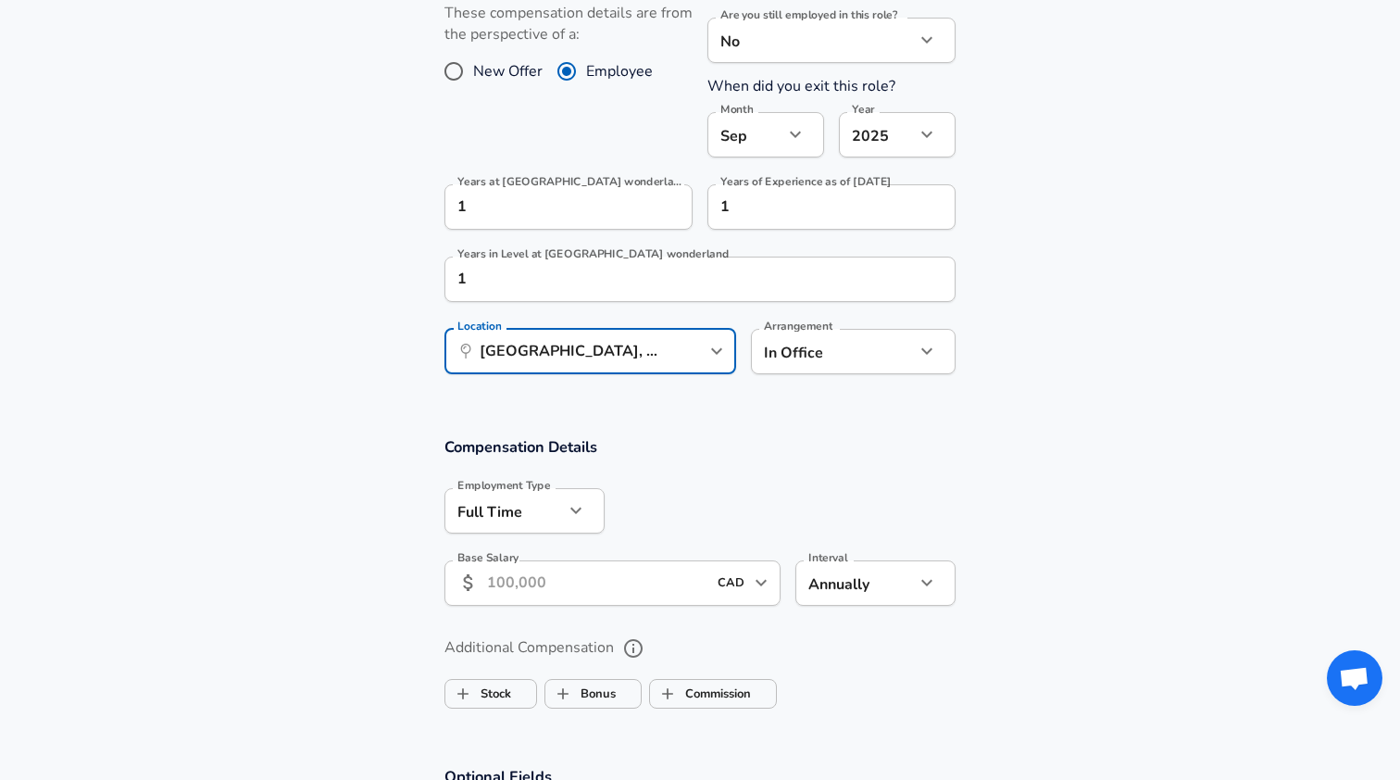
click at [572, 499] on icon "button" at bounding box center [576, 510] width 22 height 22
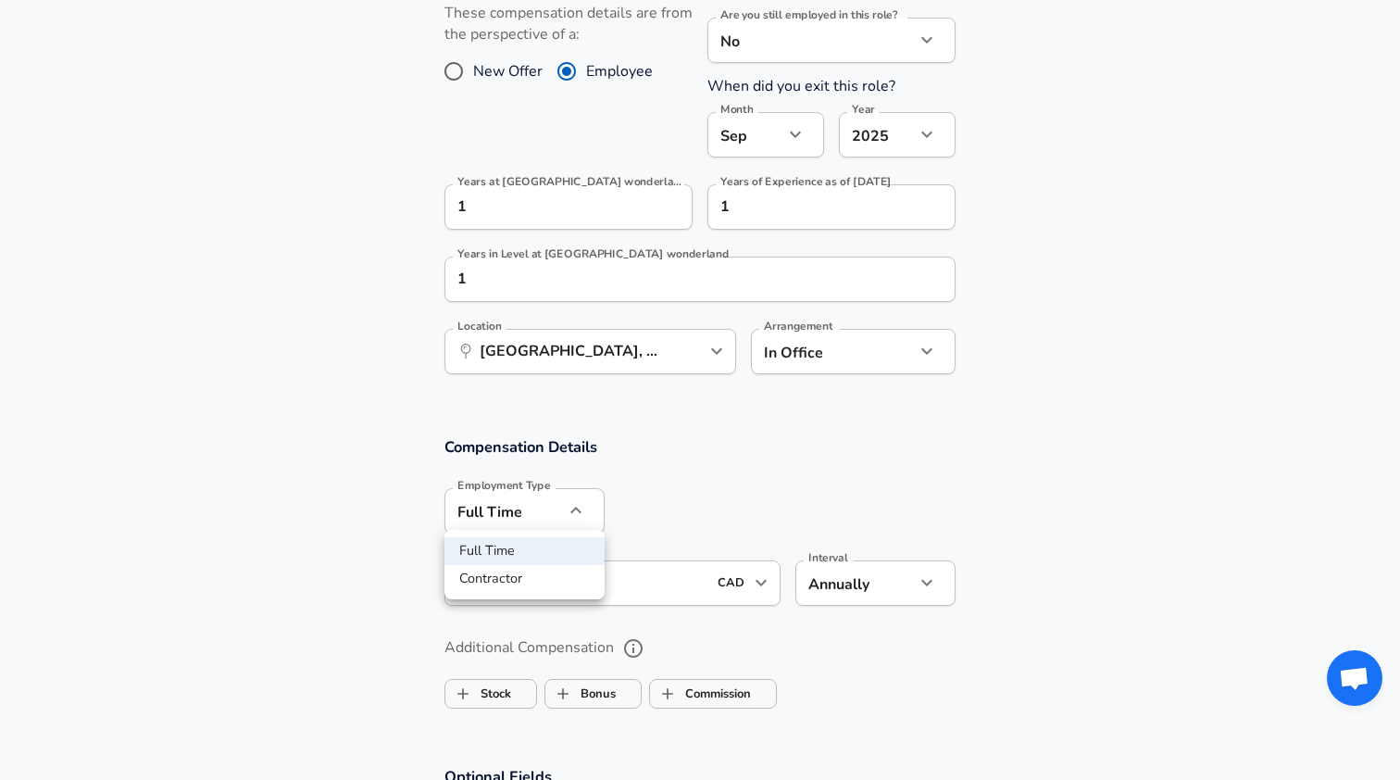
click at [572, 497] on div at bounding box center [700, 390] width 1400 height 780
click at [690, 466] on div "Compensation Details Employment Type [DEMOGRAPHIC_DATA] full_time Employment Ty…" at bounding box center [700, 527] width 556 height 182
click at [581, 495] on button "button" at bounding box center [575, 510] width 31 height 31
click at [643, 498] on div at bounding box center [700, 390] width 1400 height 780
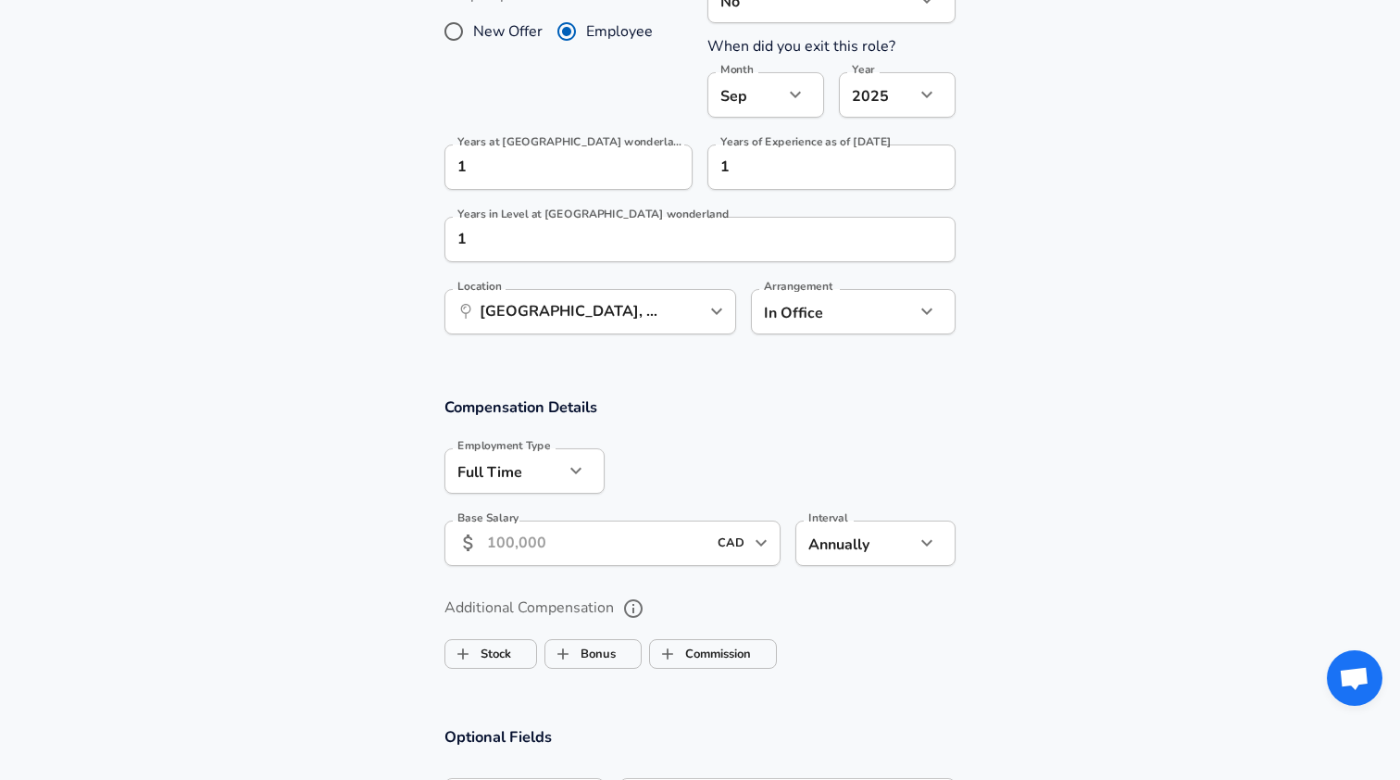
click at [588, 464] on button "button" at bounding box center [575, 470] width 31 height 31
click at [575, 536] on li "Contractor" at bounding box center [525, 539] width 160 height 28
type input "contract"
click at [575, 536] on input "Base Salary" at bounding box center [597, 543] width 220 height 45
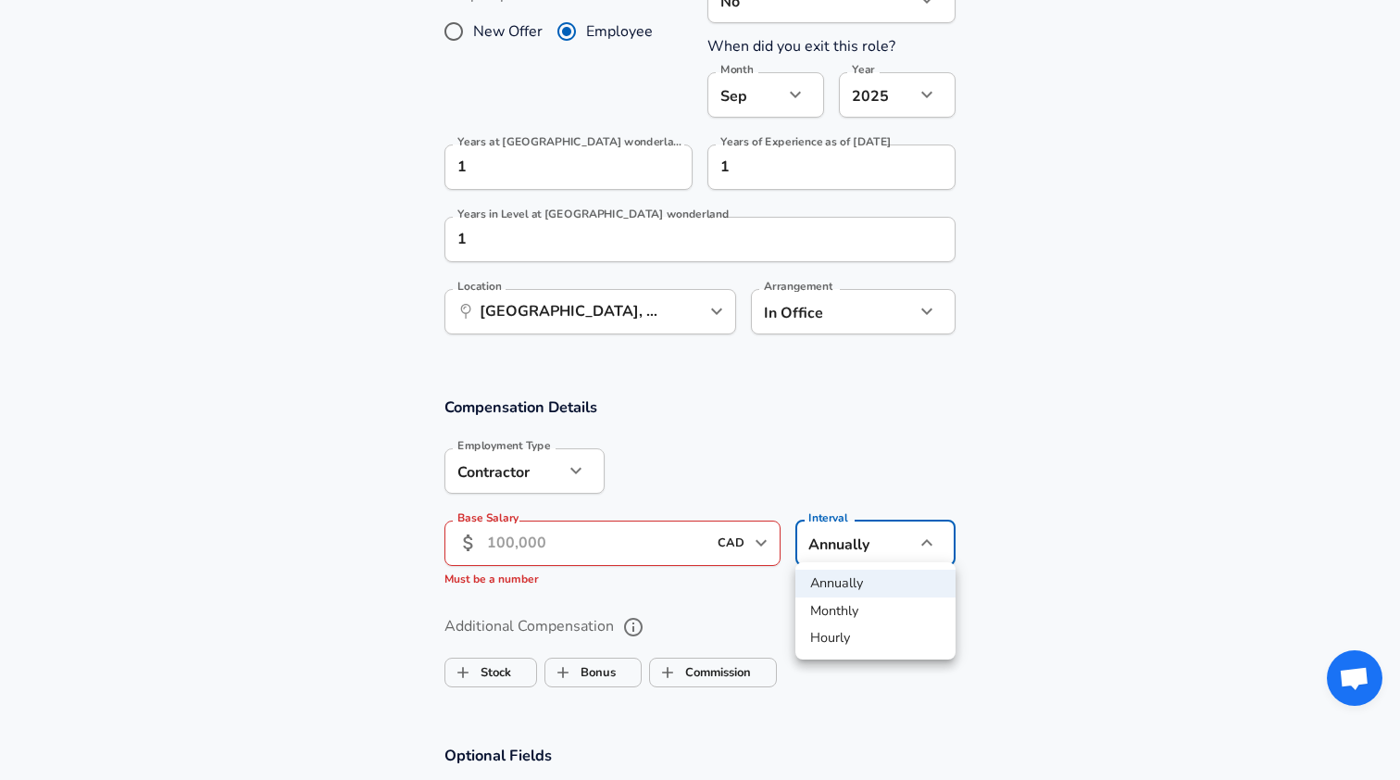
click at [855, 640] on li "Hourly" at bounding box center [876, 638] width 160 height 28
type input "hourly"
click at [680, 566] on div "Base Salary ​ CAD ​ Base Salary Must be a number" at bounding box center [613, 555] width 336 height 69
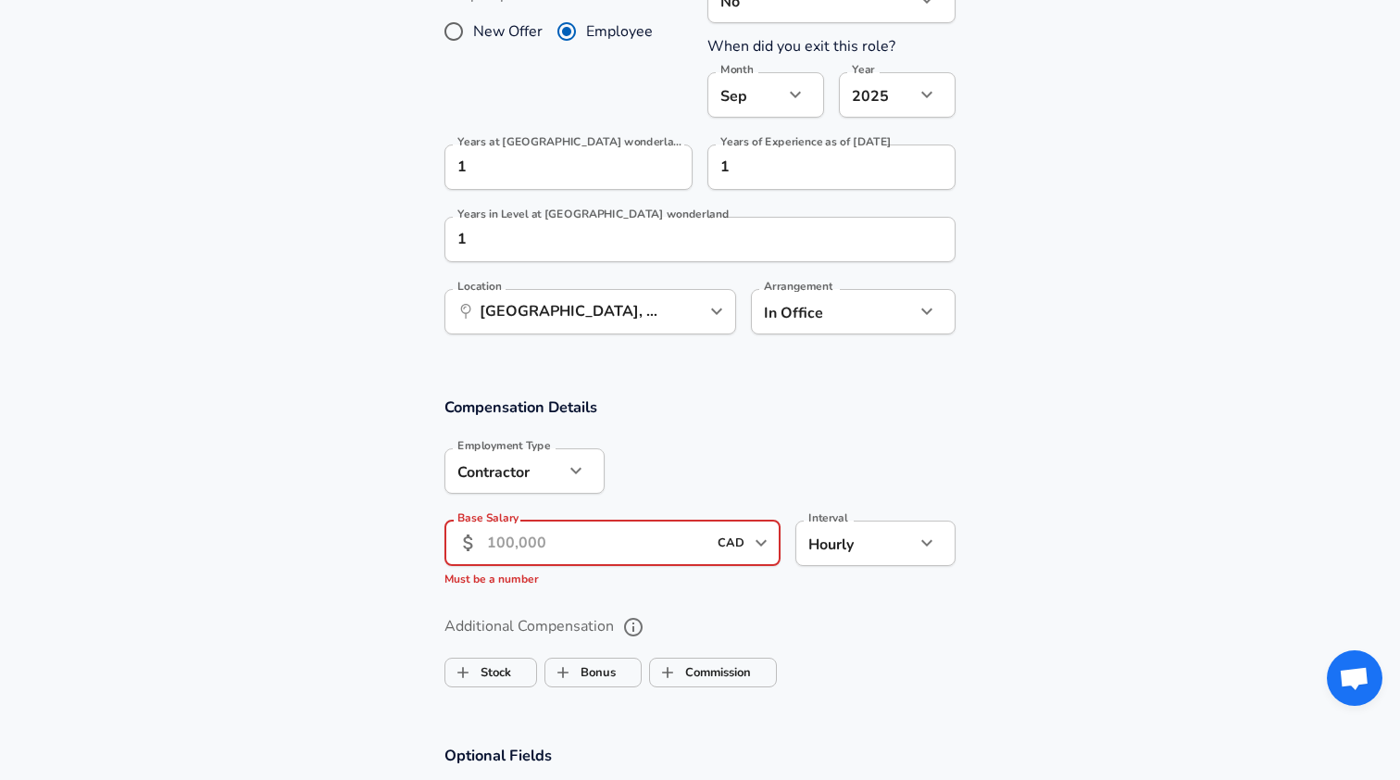
click at [678, 546] on input "Base Salary" at bounding box center [597, 543] width 220 height 45
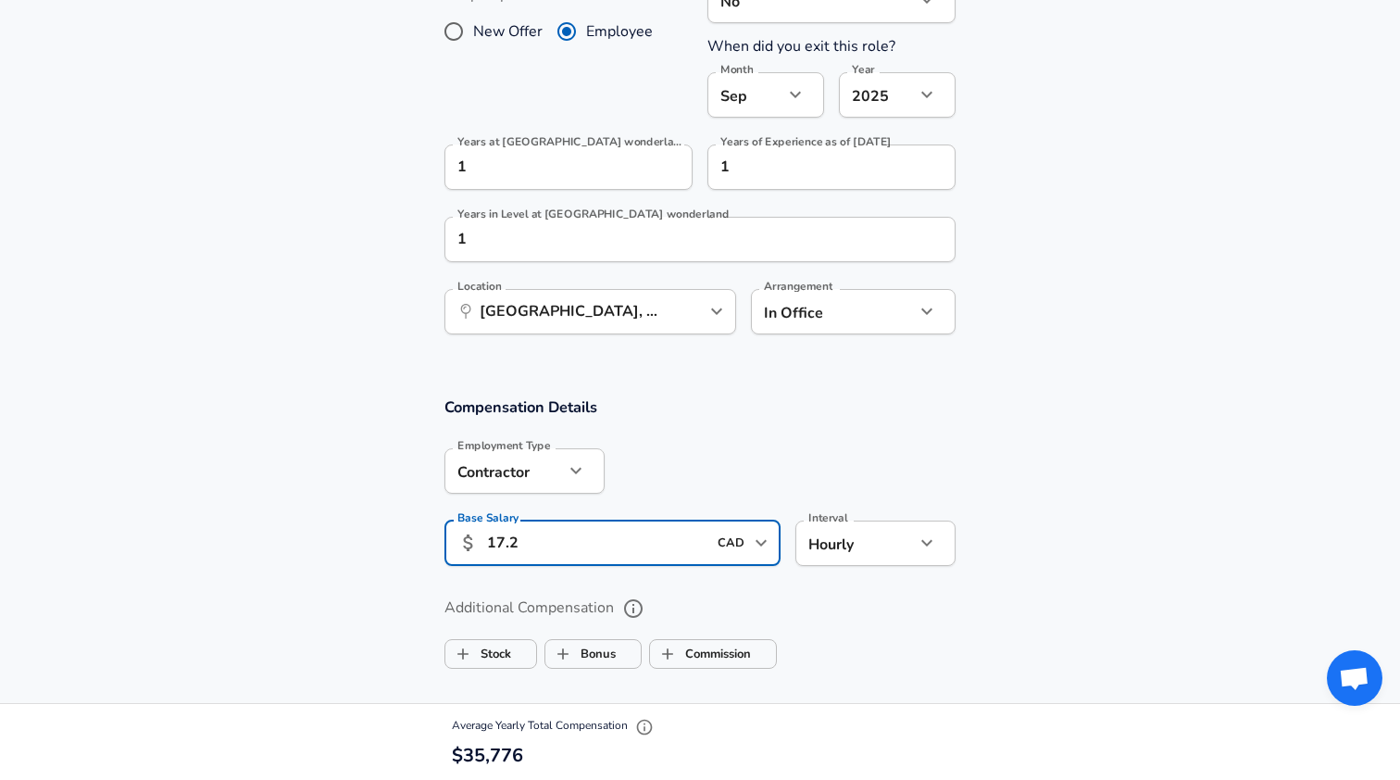
type input "17.20"
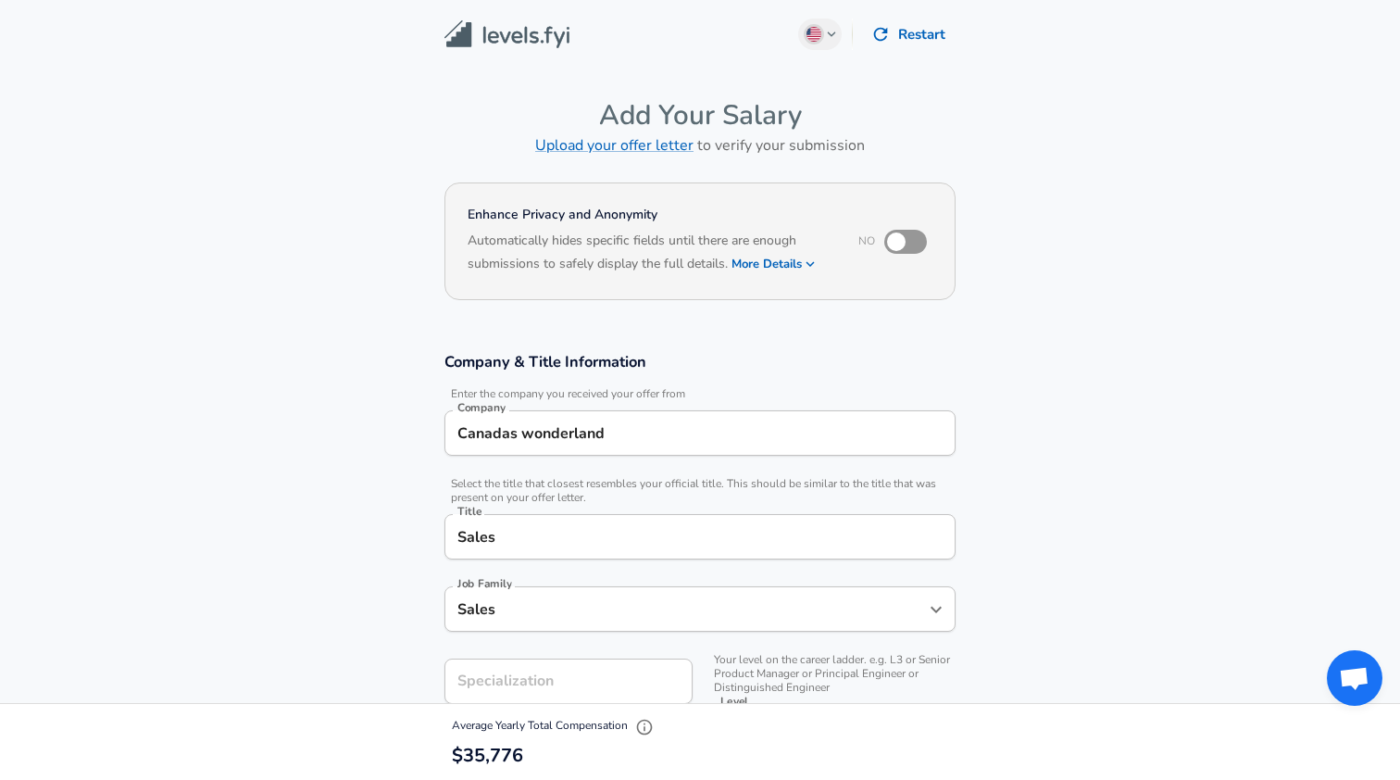
scroll to position [0, 0]
